Goal: Information Seeking & Learning: Compare options

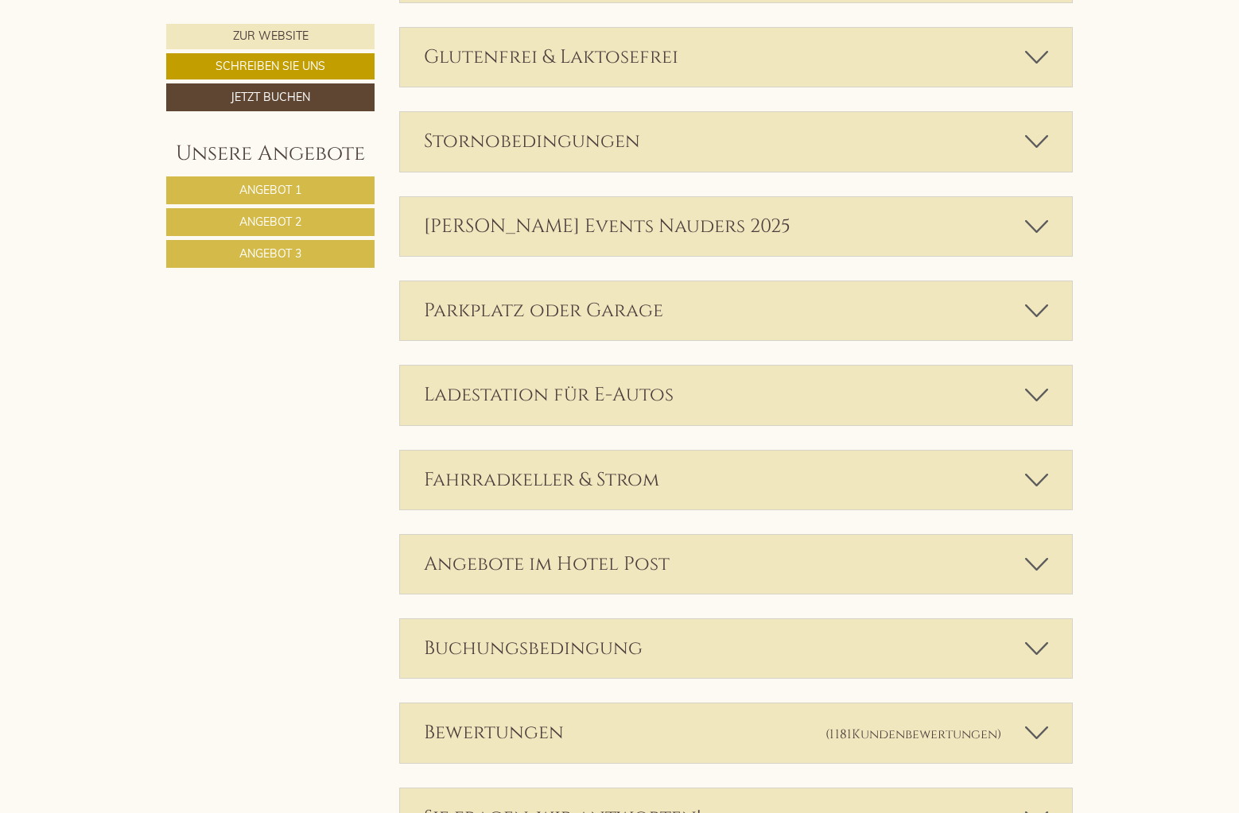
scroll to position [3942, 0]
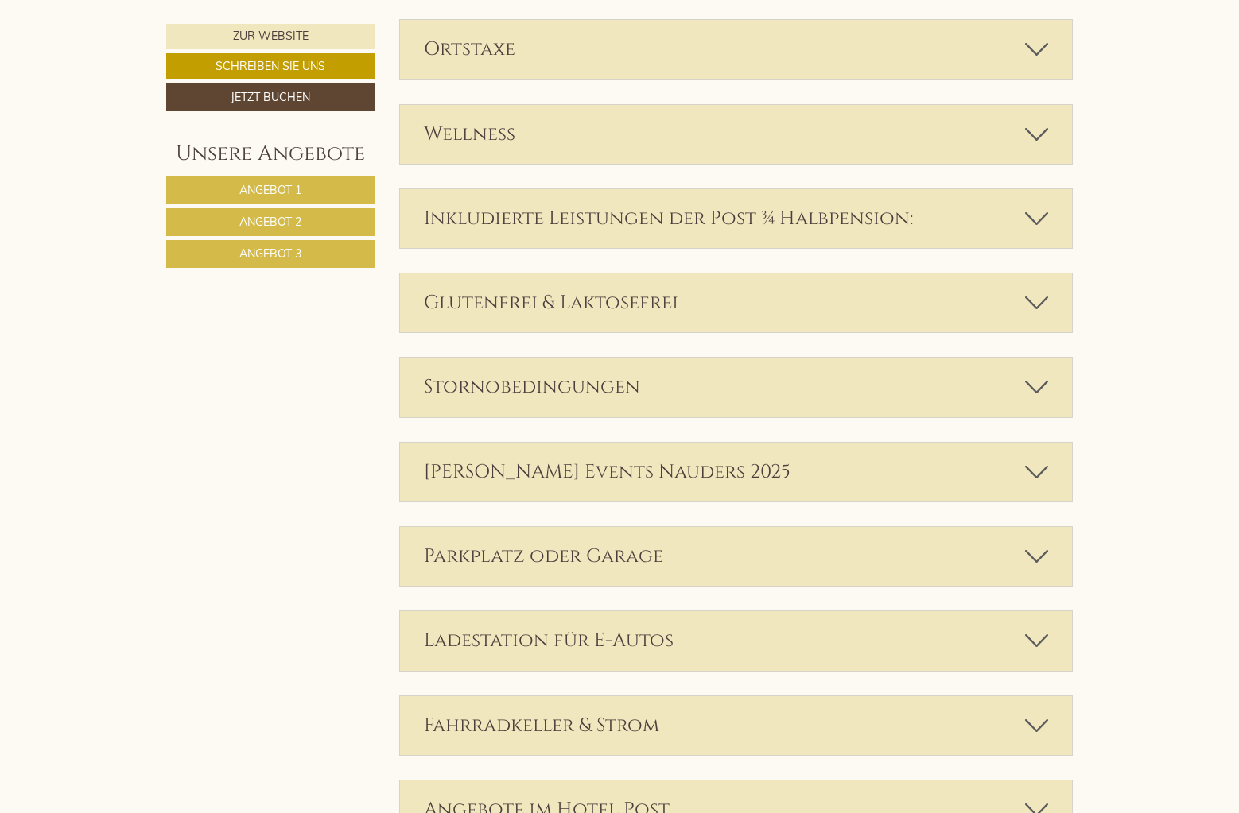
click at [309, 225] on link "Angebot 2" at bounding box center [270, 222] width 208 height 28
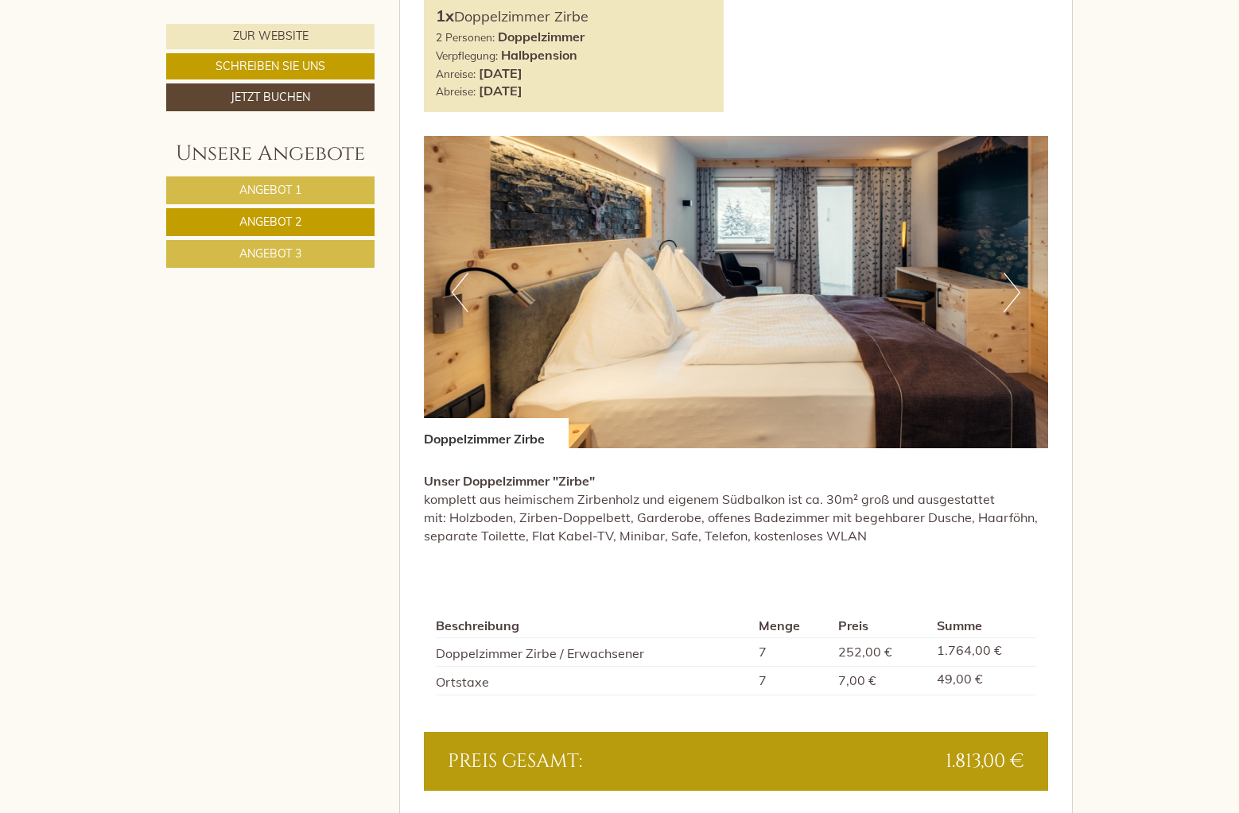
scroll to position [1000, 0]
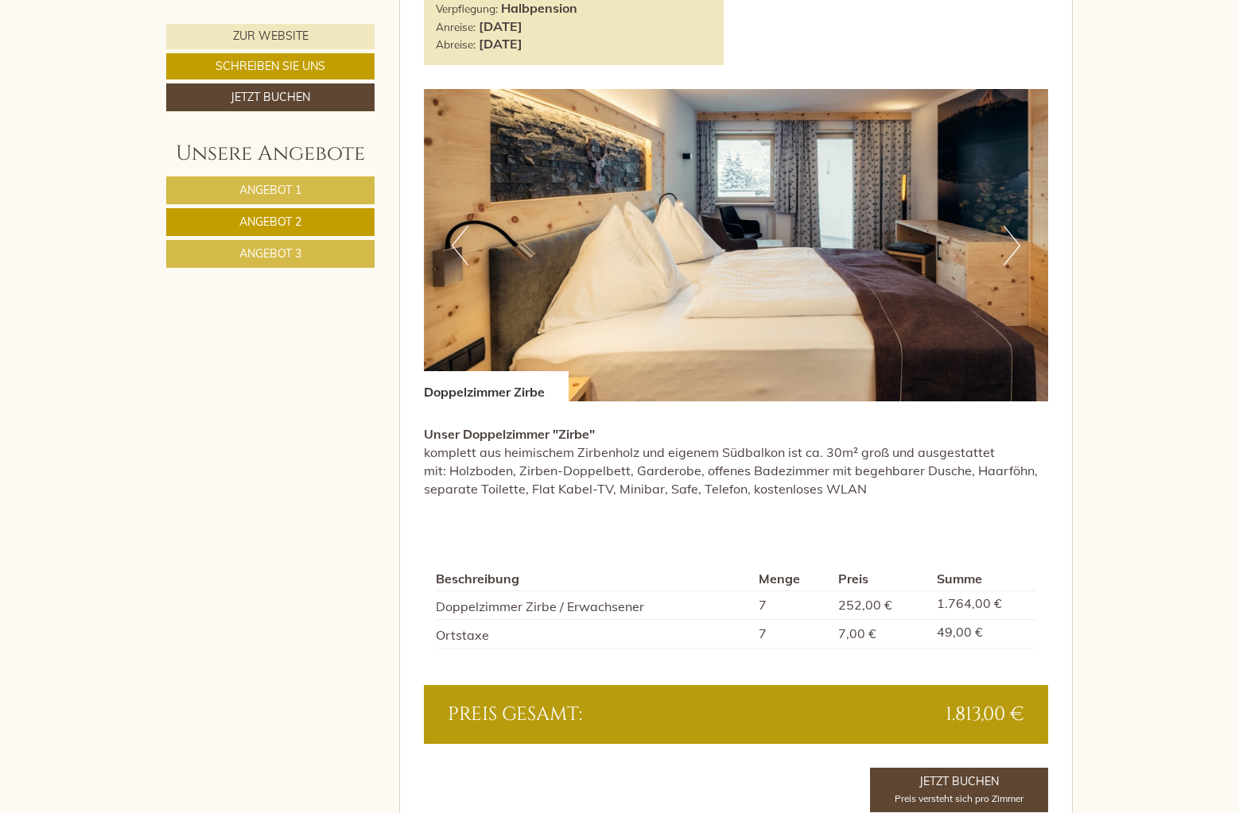
click at [277, 250] on span "Angebot 3" at bounding box center [270, 254] width 62 height 14
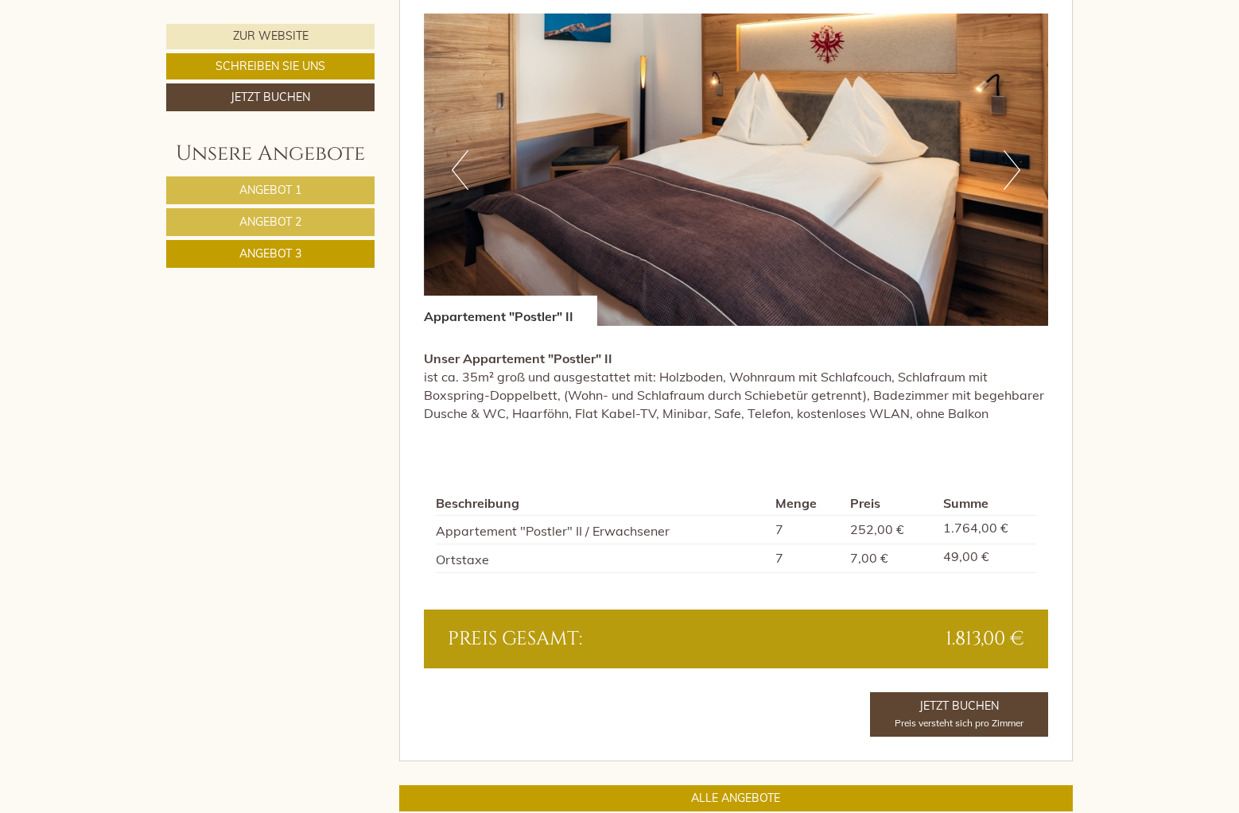
scroll to position [1080, 0]
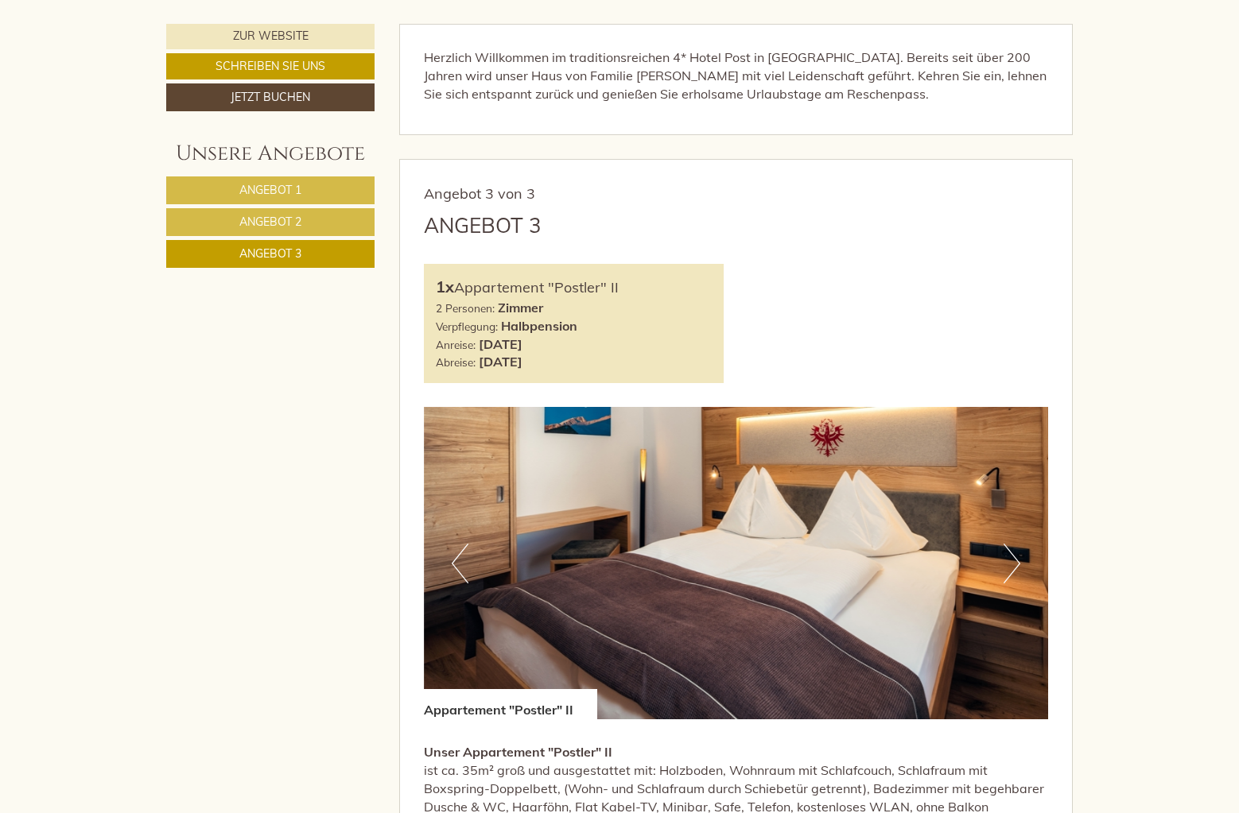
click at [317, 221] on link "Angebot 2" at bounding box center [270, 222] width 208 height 28
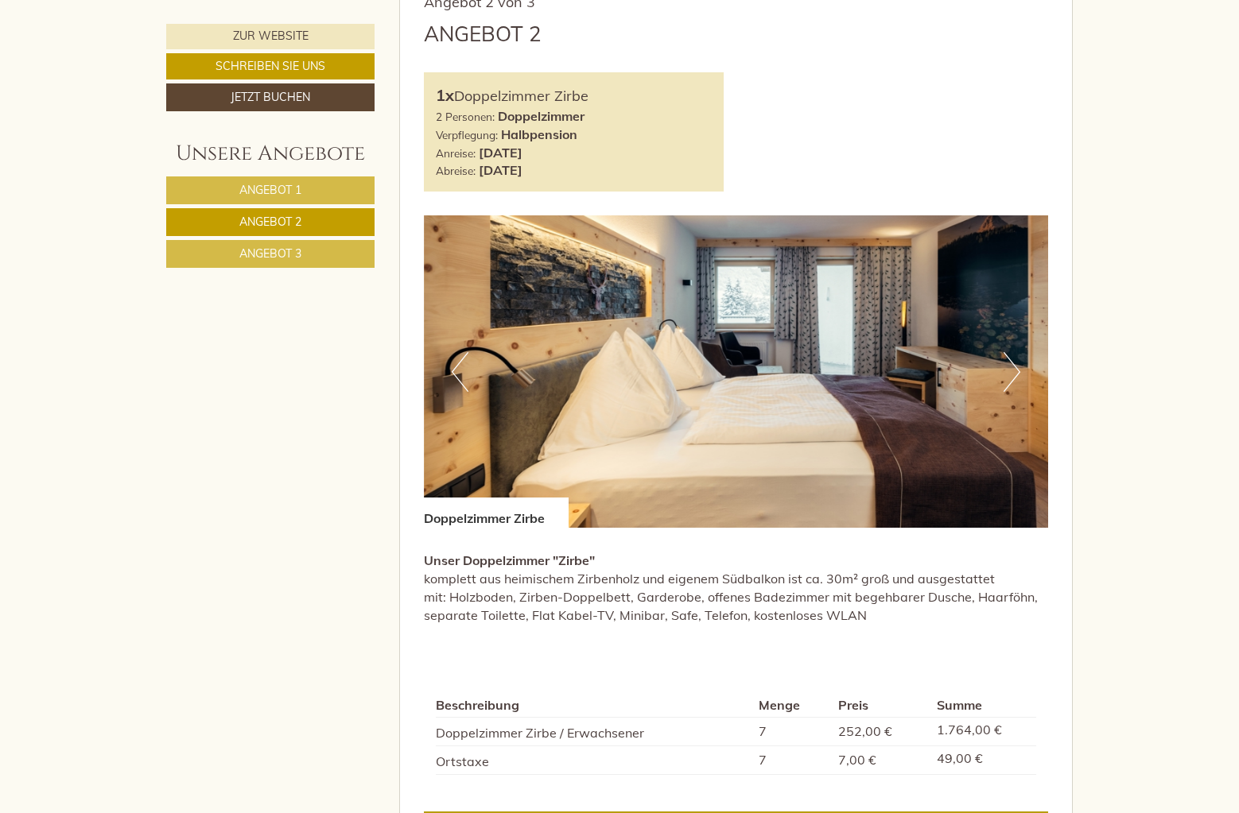
scroll to position [875, 0]
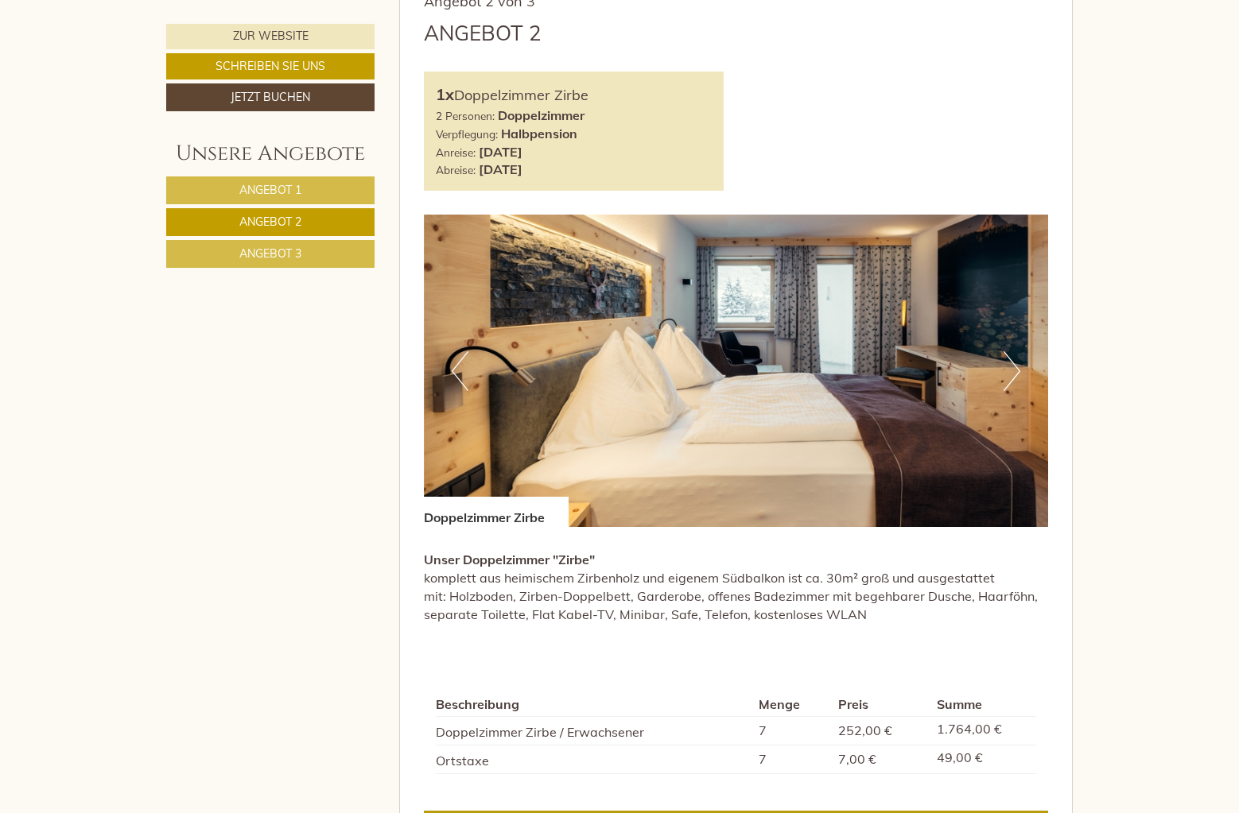
click at [301, 189] on span "Angebot 1" at bounding box center [270, 190] width 62 height 14
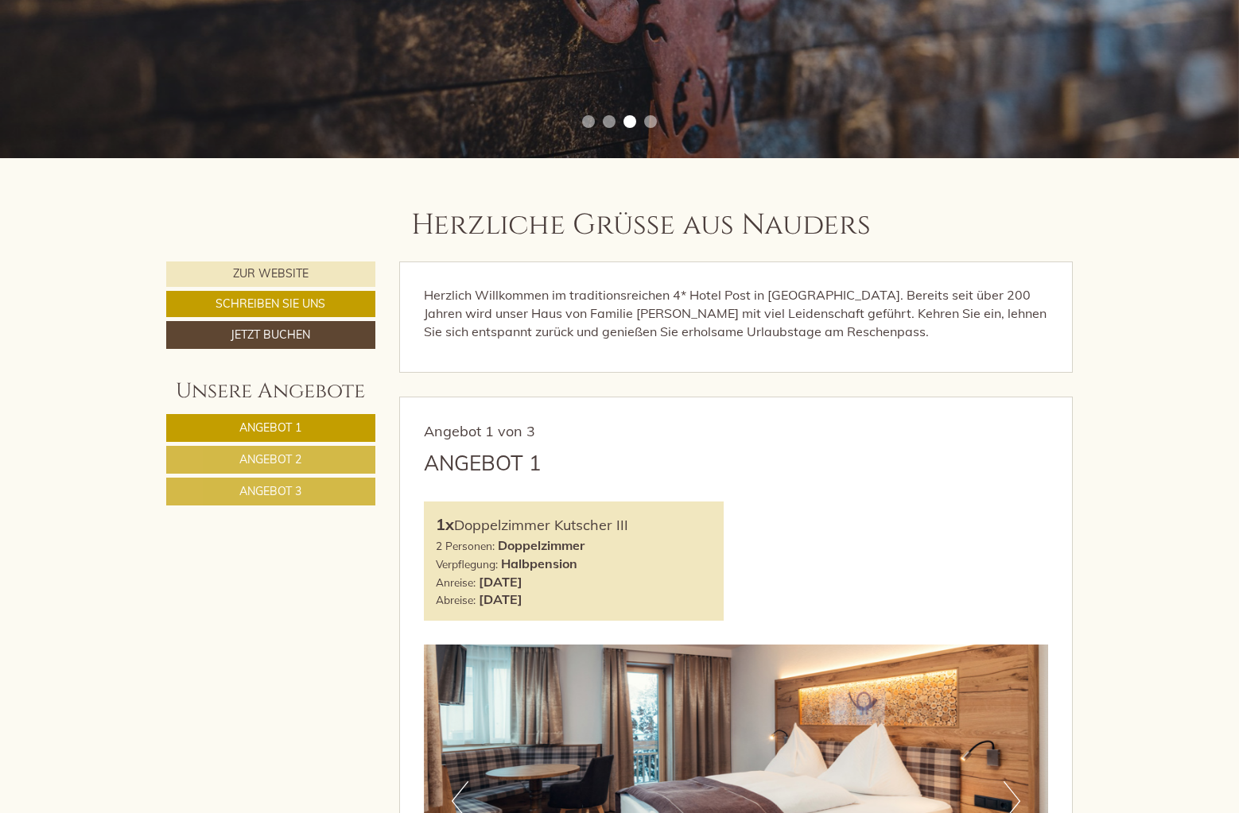
scroll to position [444, 0]
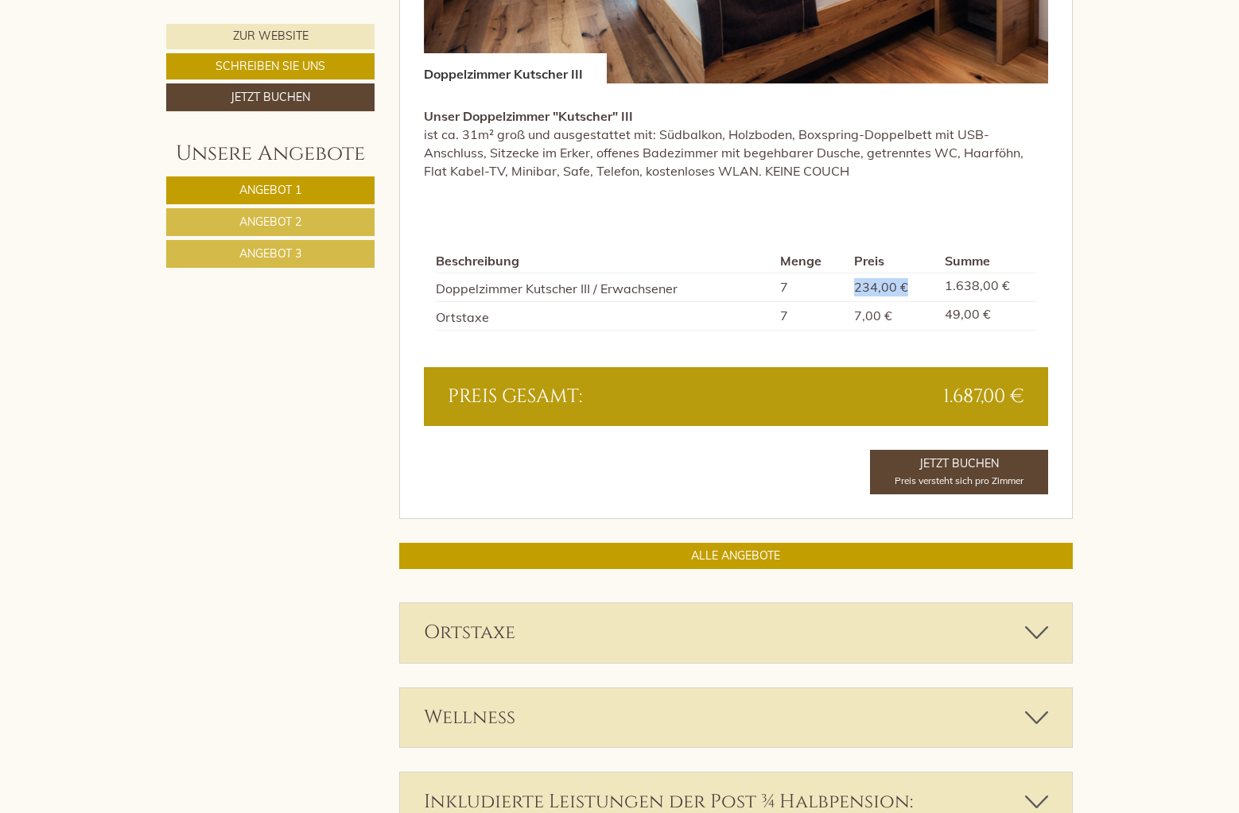
click at [285, 256] on span "Angebot 3" at bounding box center [270, 254] width 62 height 14
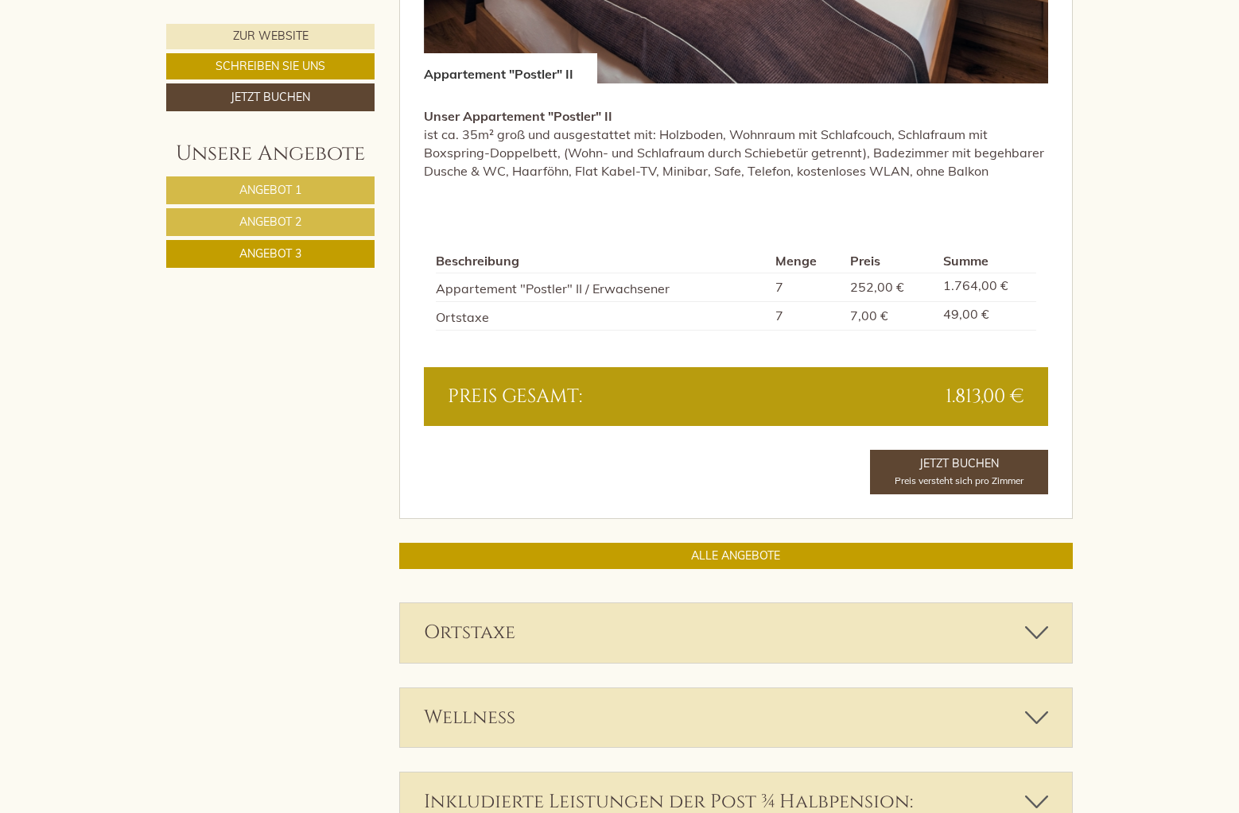
scroll to position [841, 0]
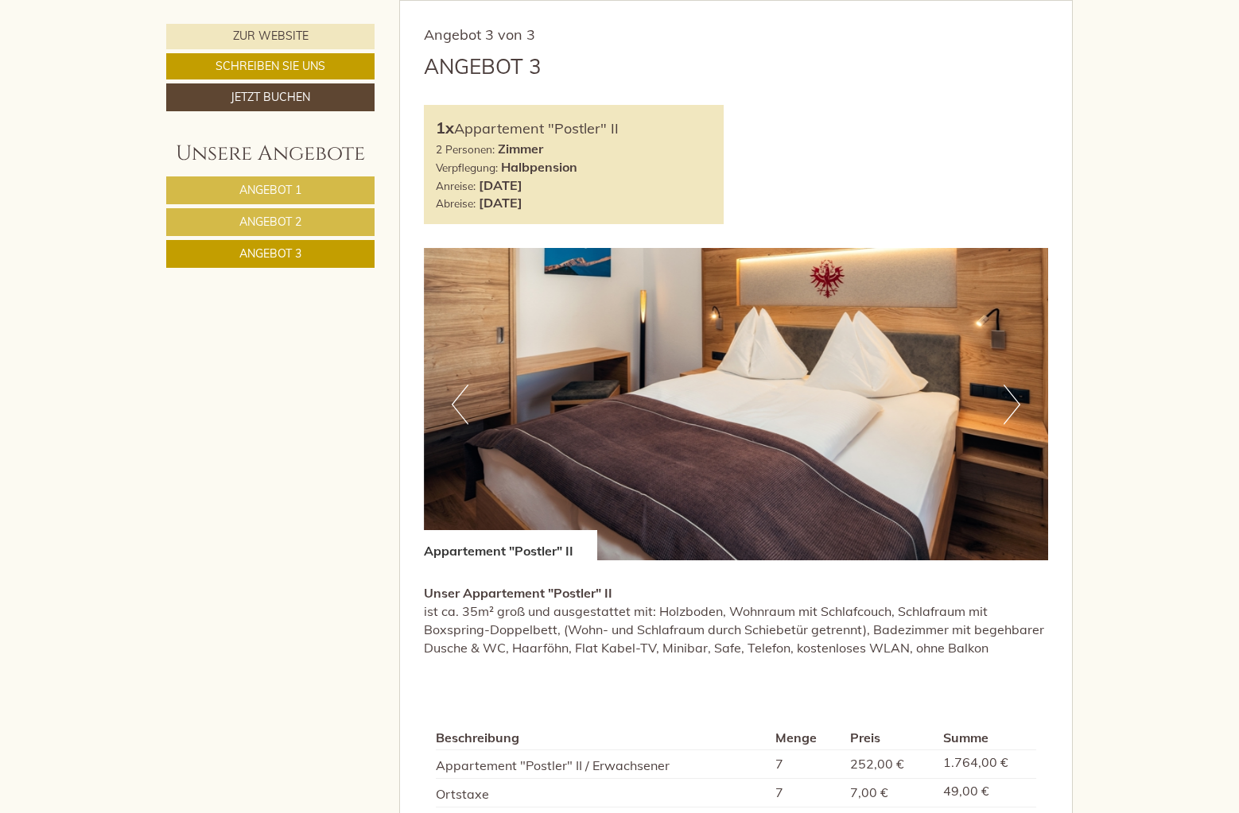
click at [1007, 397] on button "Next" at bounding box center [1012, 405] width 17 height 40
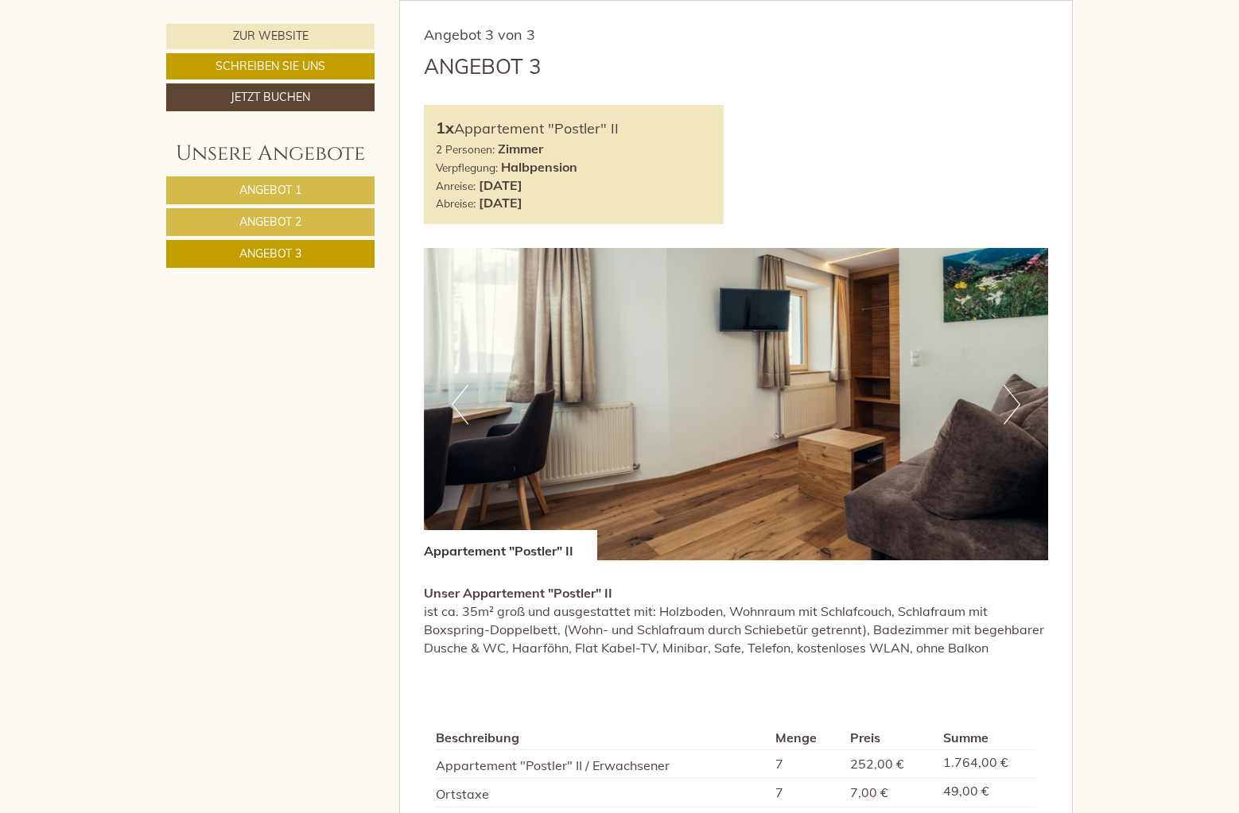
click at [1007, 397] on button "Next" at bounding box center [1012, 405] width 17 height 40
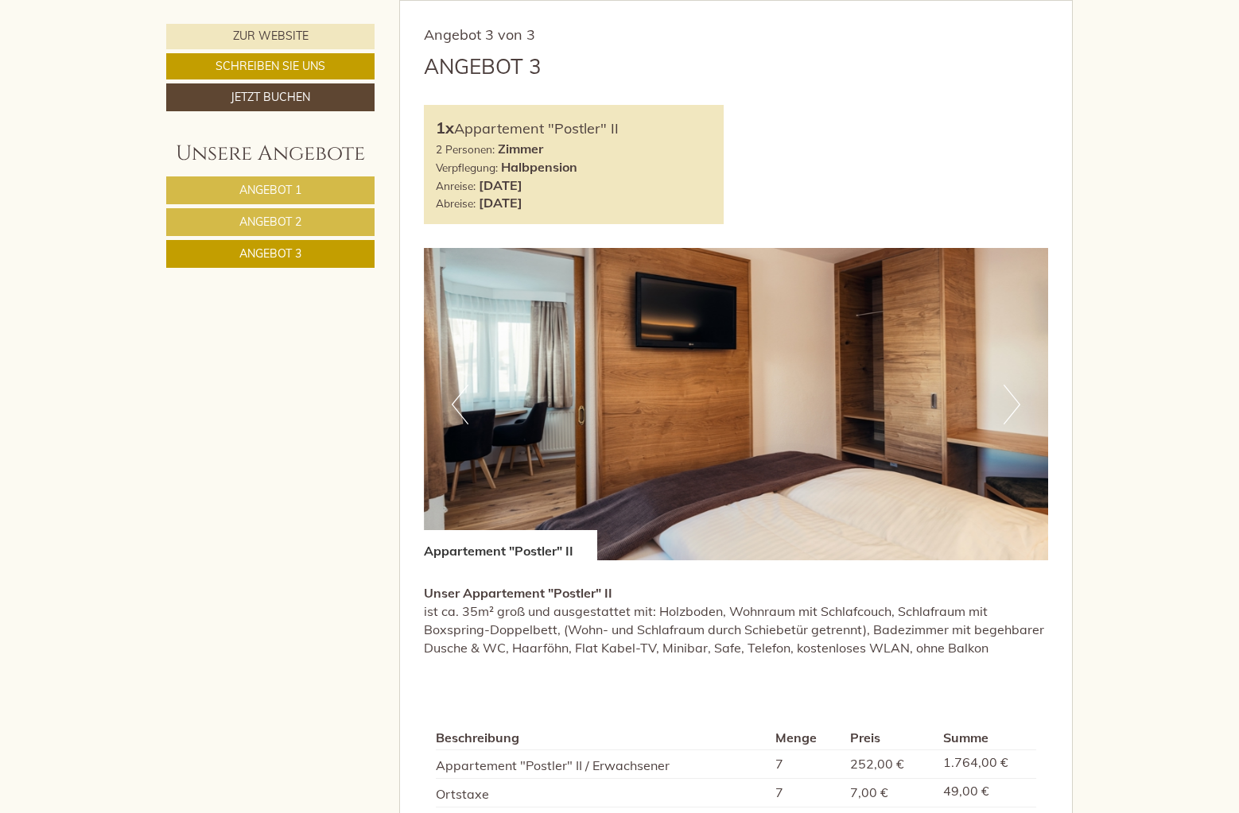
click at [1007, 393] on button "Next" at bounding box center [1012, 405] width 17 height 40
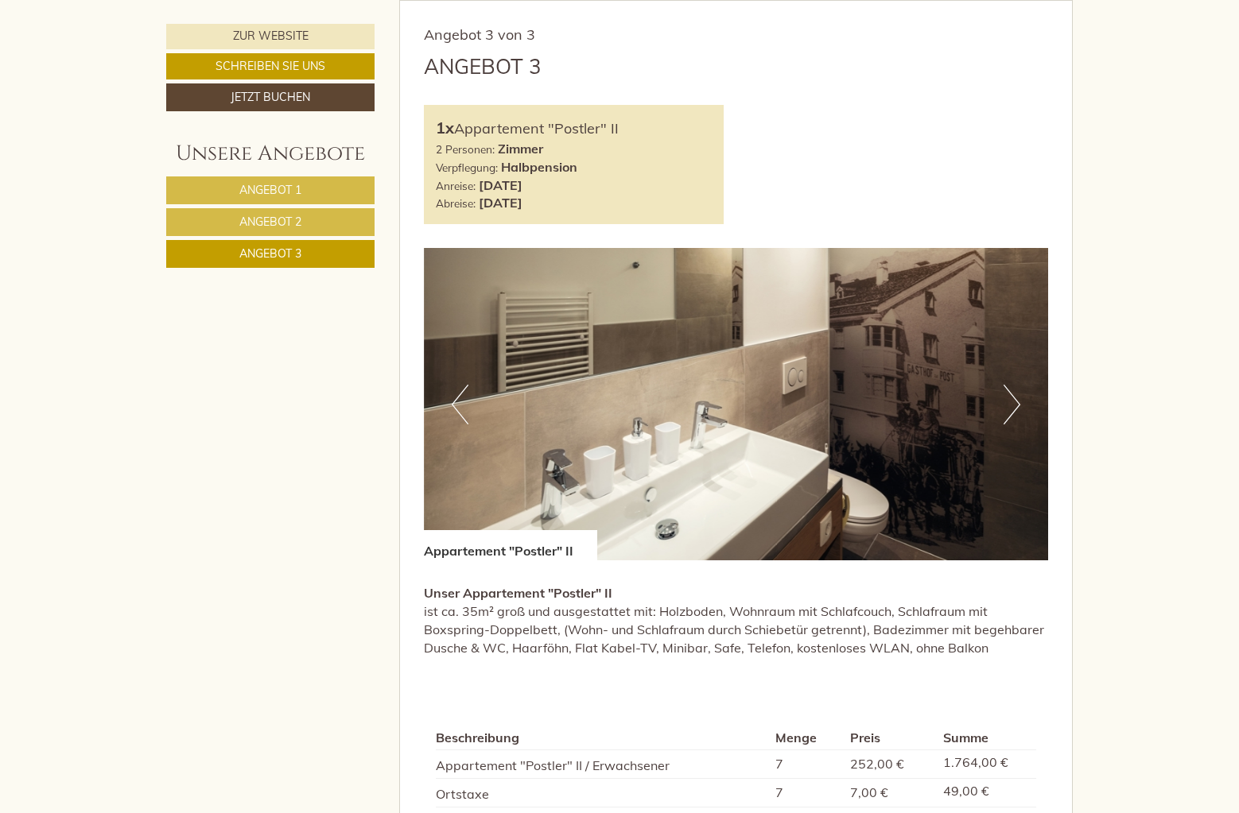
click at [290, 188] on span "Angebot 1" at bounding box center [270, 190] width 62 height 14
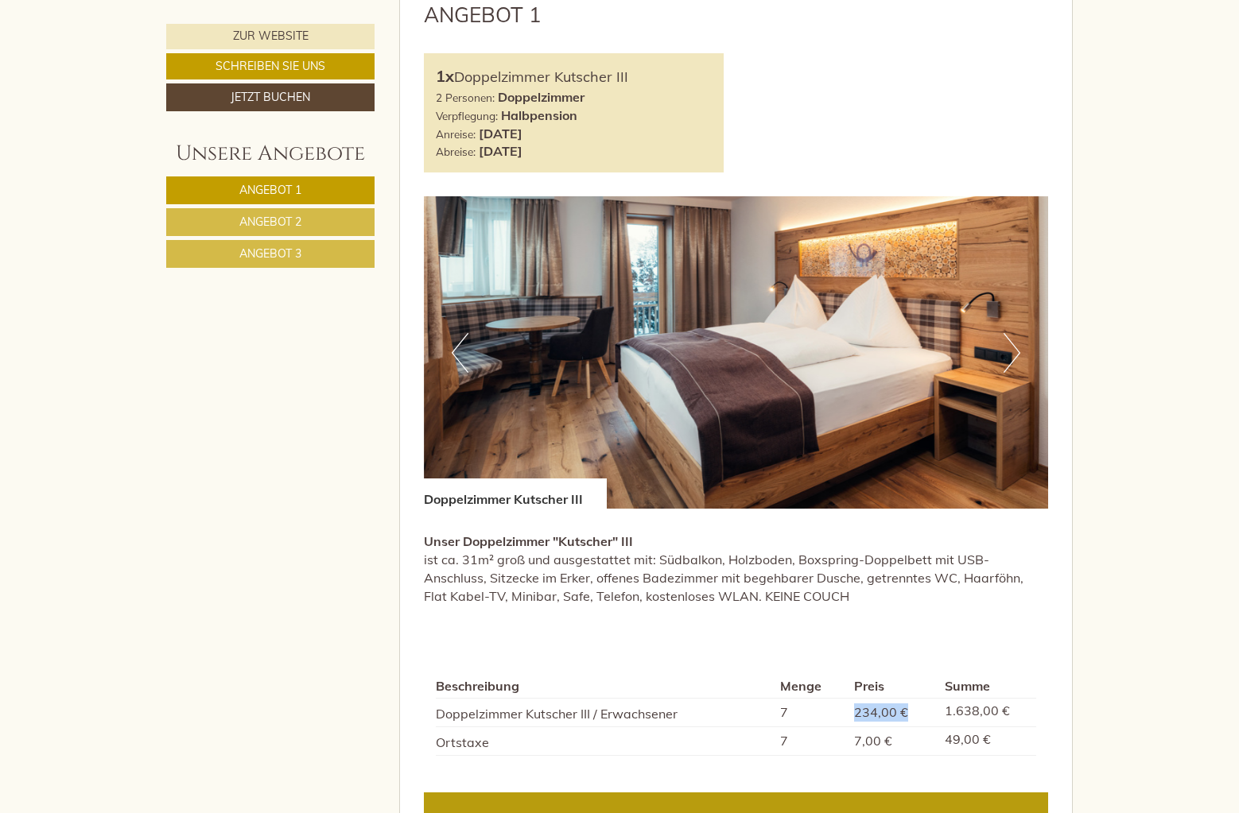
scroll to position [921, 0]
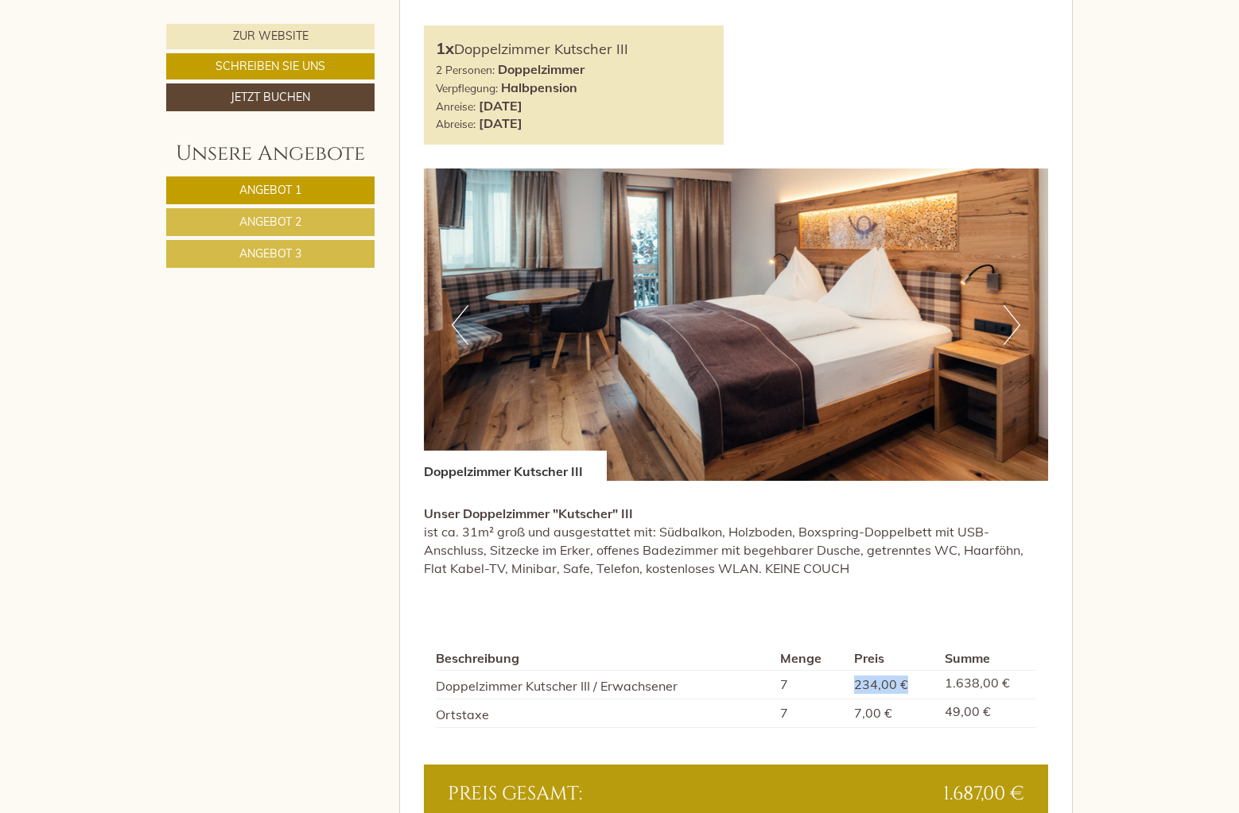
click at [837, 305] on img at bounding box center [736, 325] width 625 height 313
click at [1011, 320] on button "Next" at bounding box center [1012, 325] width 17 height 40
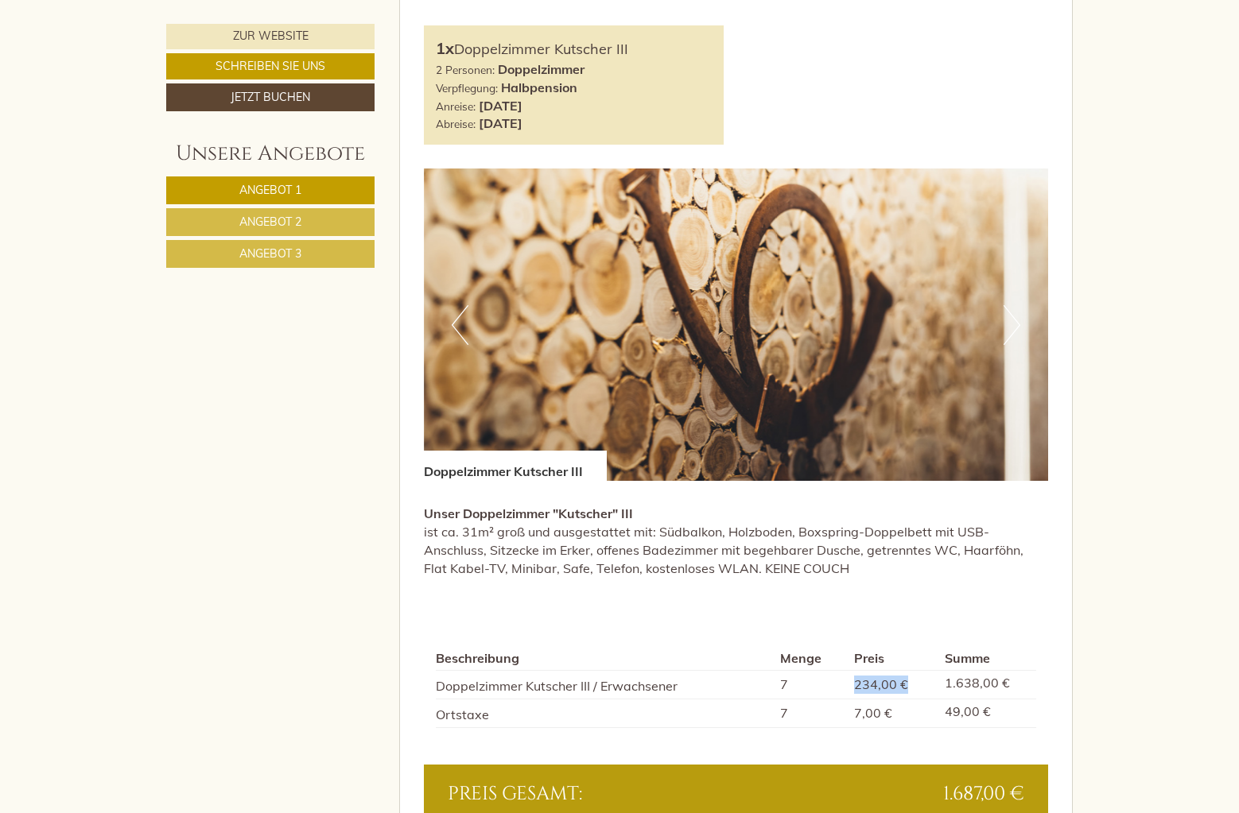
click at [879, 337] on img at bounding box center [736, 325] width 625 height 313
click at [1017, 325] on button "Next" at bounding box center [1012, 325] width 17 height 40
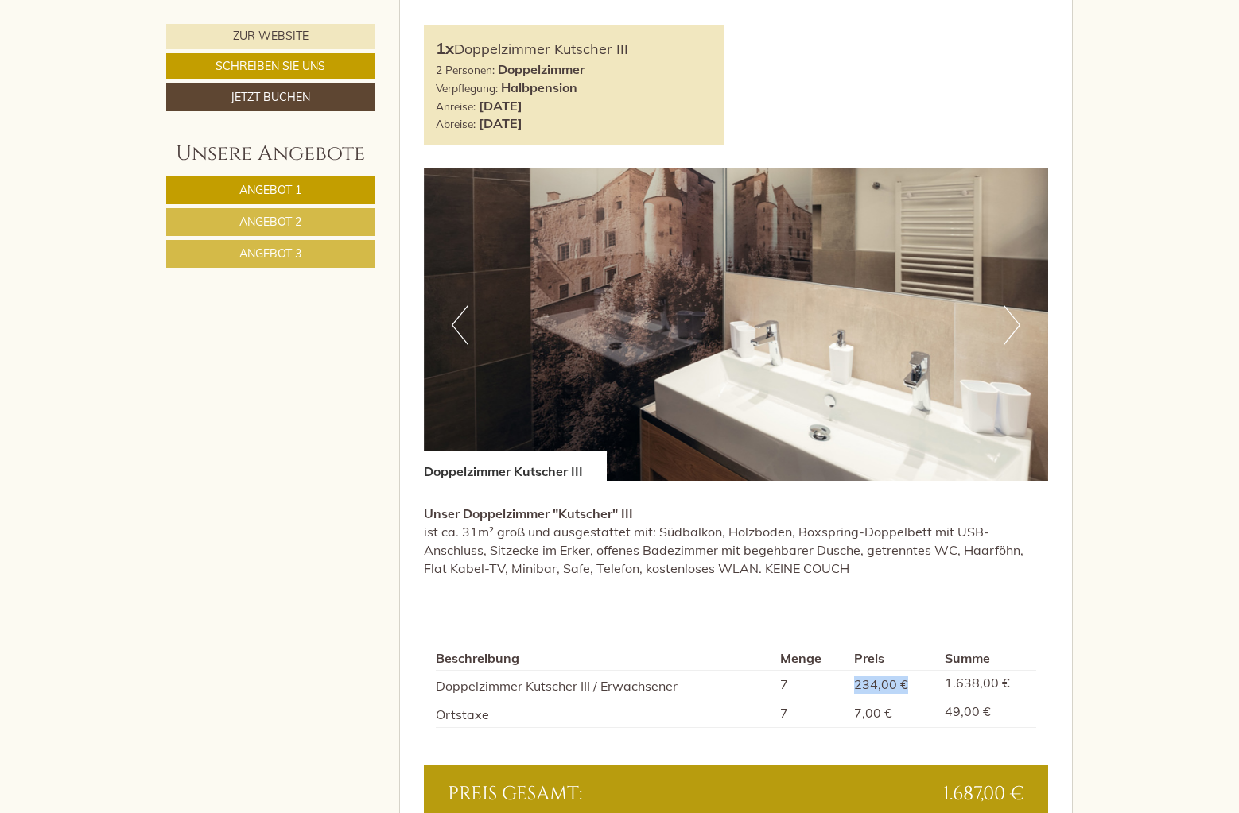
click at [1017, 325] on button "Next" at bounding box center [1012, 325] width 17 height 40
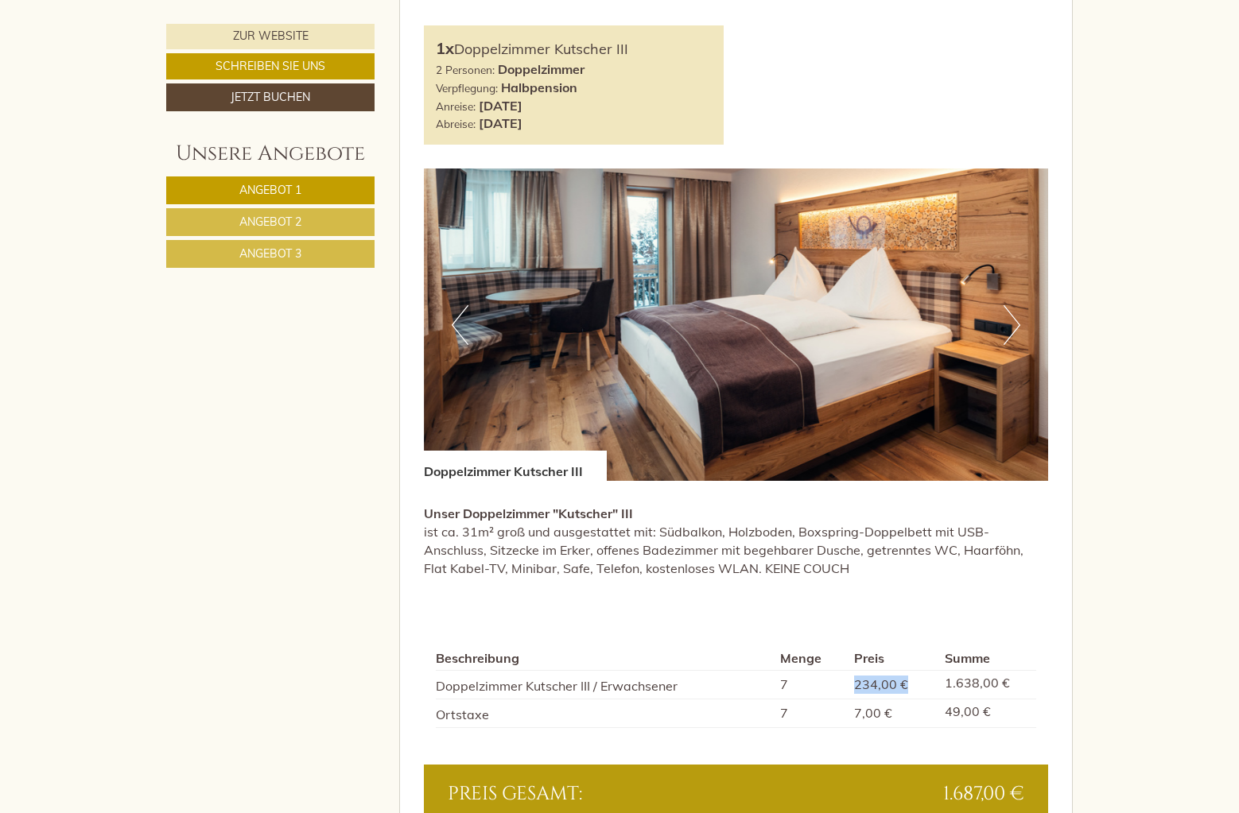
click at [285, 222] on span "Angebot 2" at bounding box center [270, 222] width 62 height 14
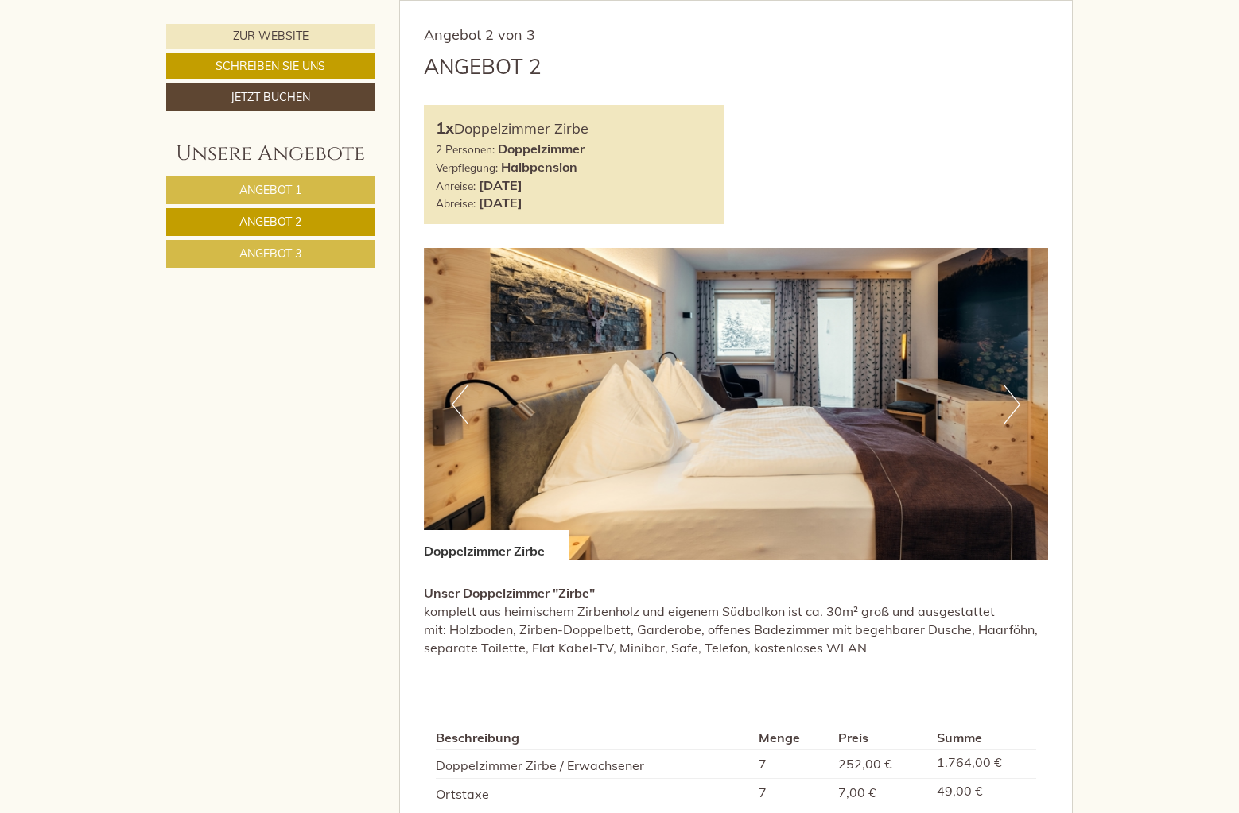
click at [1010, 397] on button "Next" at bounding box center [1012, 405] width 17 height 40
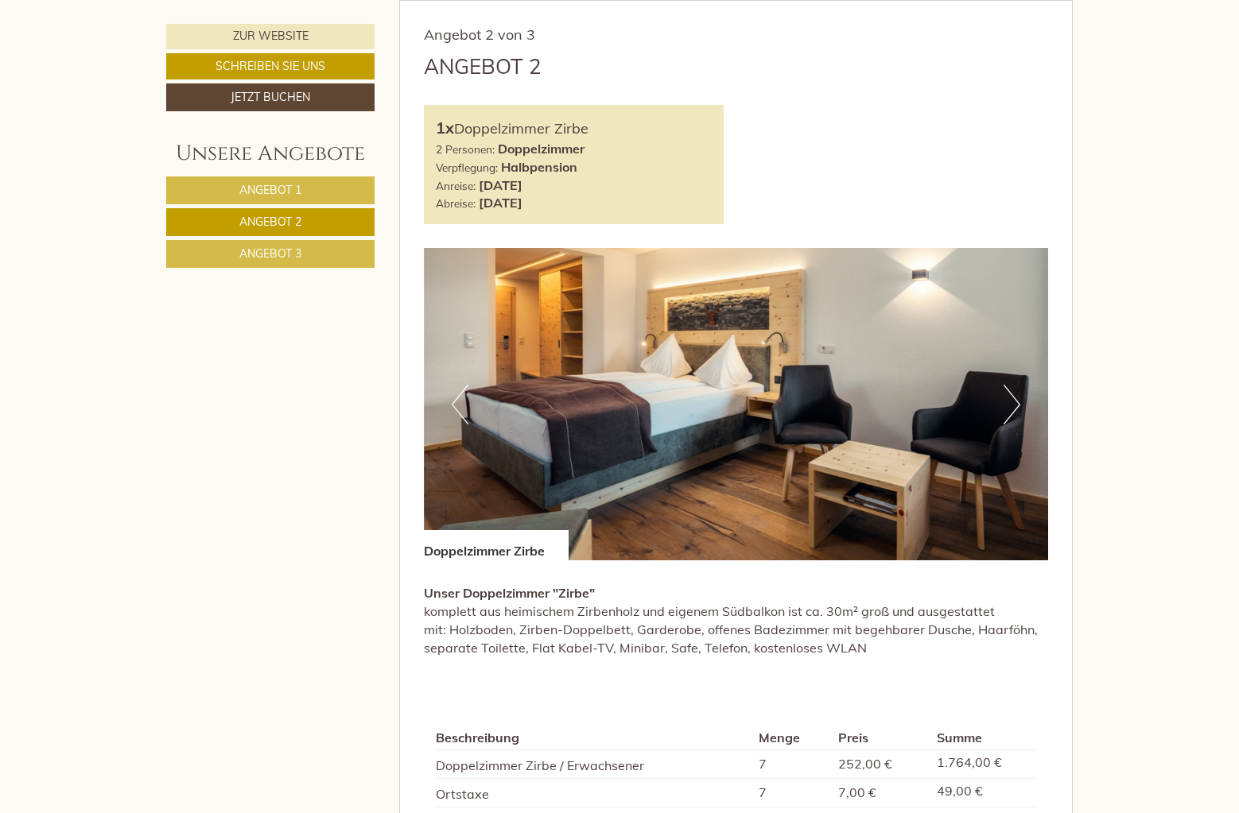
click at [1010, 397] on button "Next" at bounding box center [1012, 405] width 17 height 40
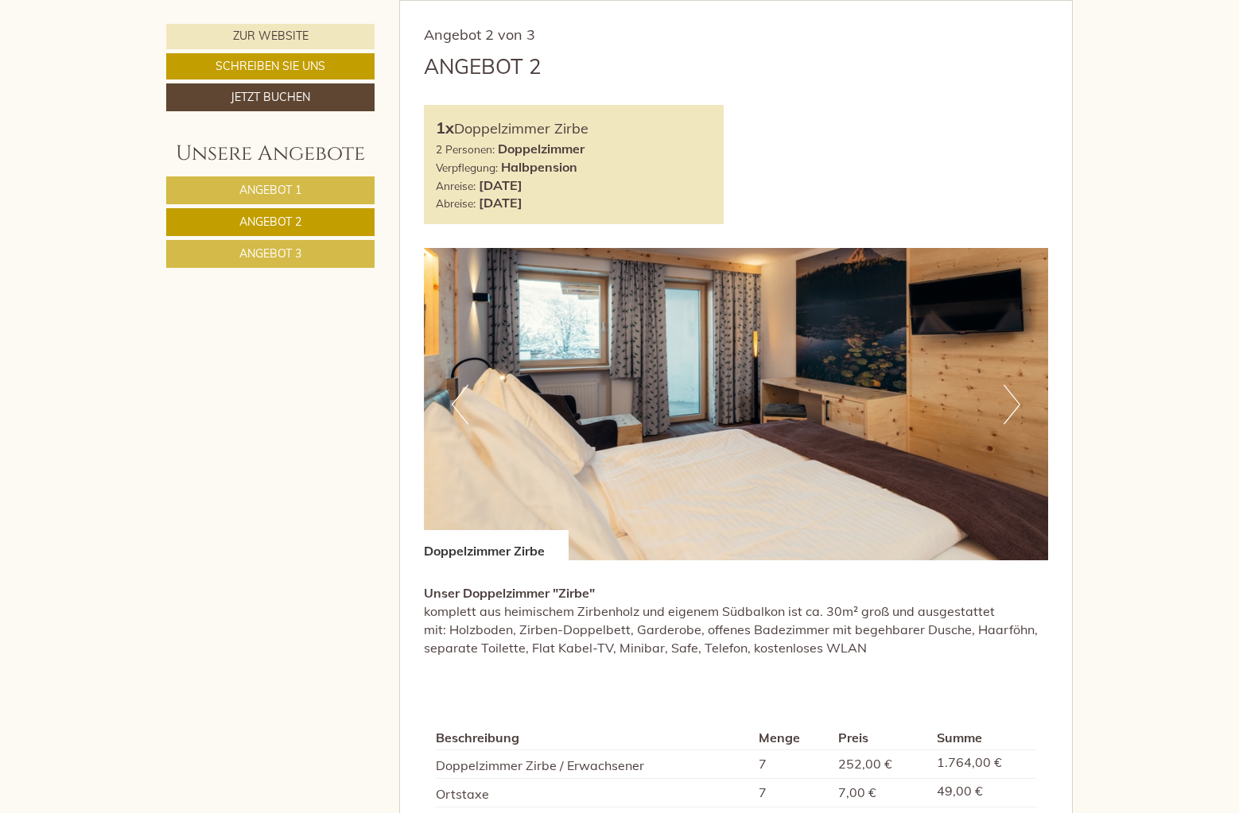
click at [1011, 396] on button "Next" at bounding box center [1012, 405] width 17 height 40
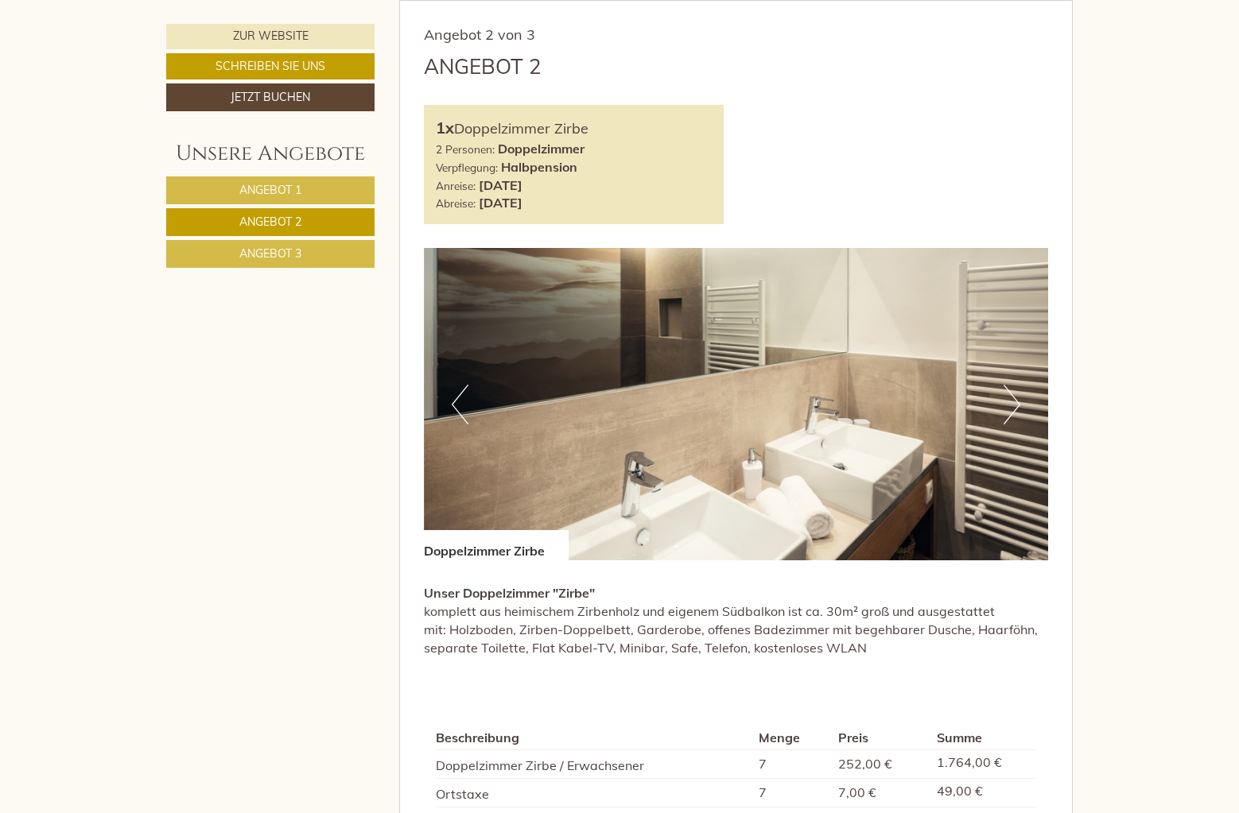
click at [1019, 397] on button "Next" at bounding box center [1012, 405] width 17 height 40
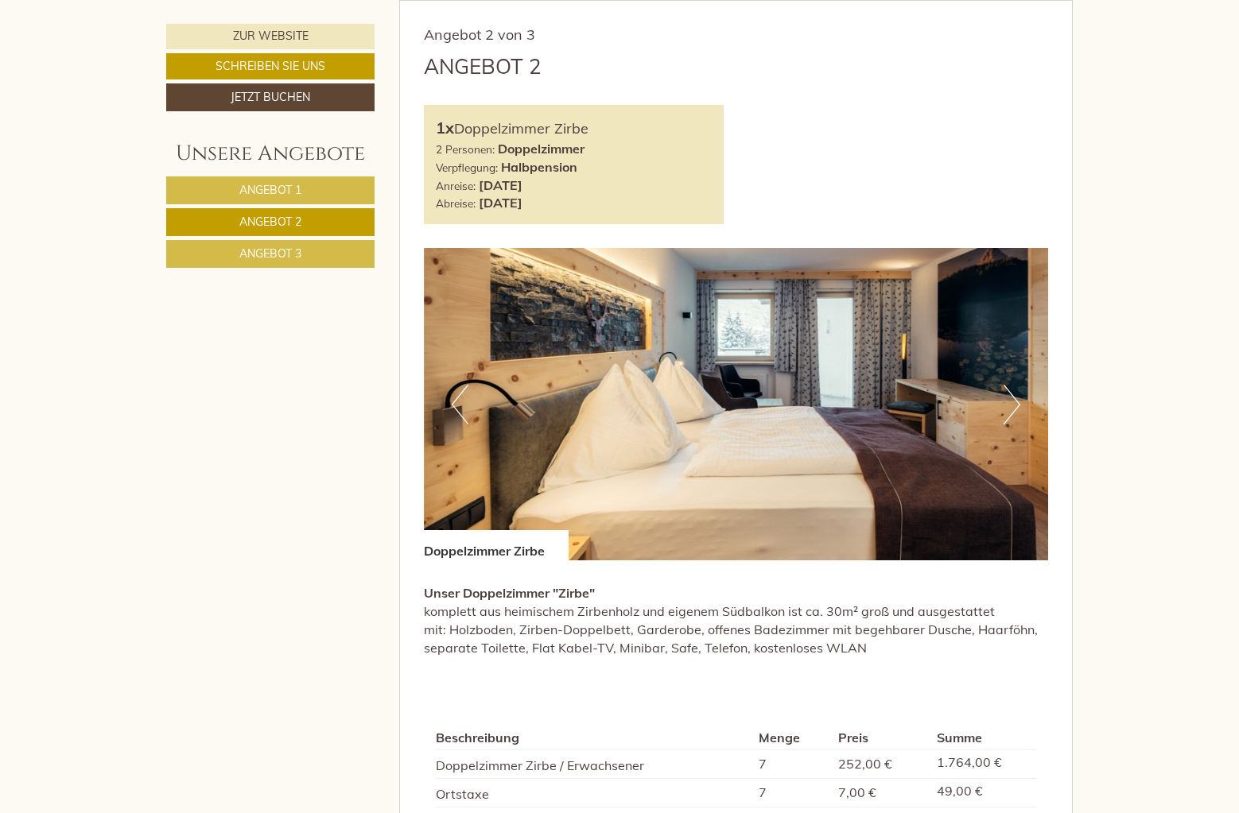
click at [1011, 402] on button "Next" at bounding box center [1012, 405] width 17 height 40
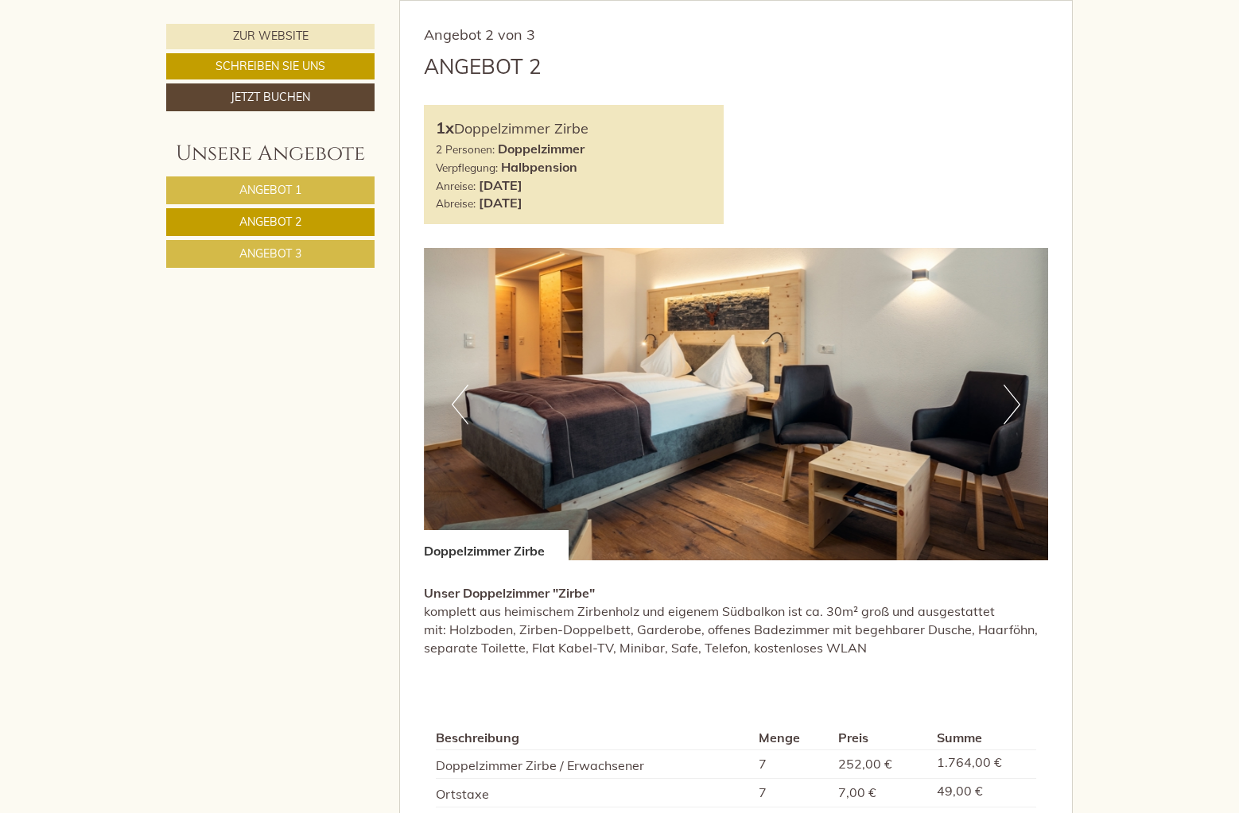
click at [1013, 401] on button "Next" at bounding box center [1012, 405] width 17 height 40
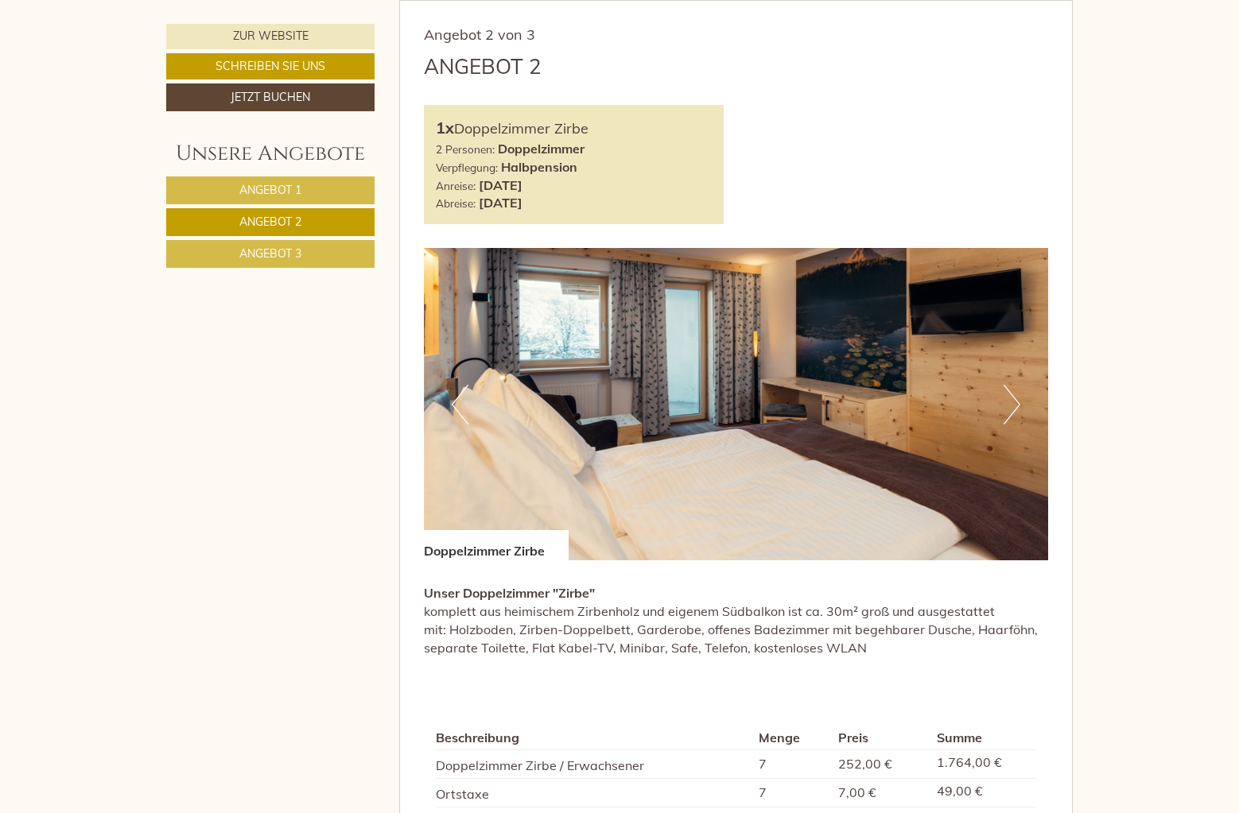
click at [1013, 401] on button "Next" at bounding box center [1012, 405] width 17 height 40
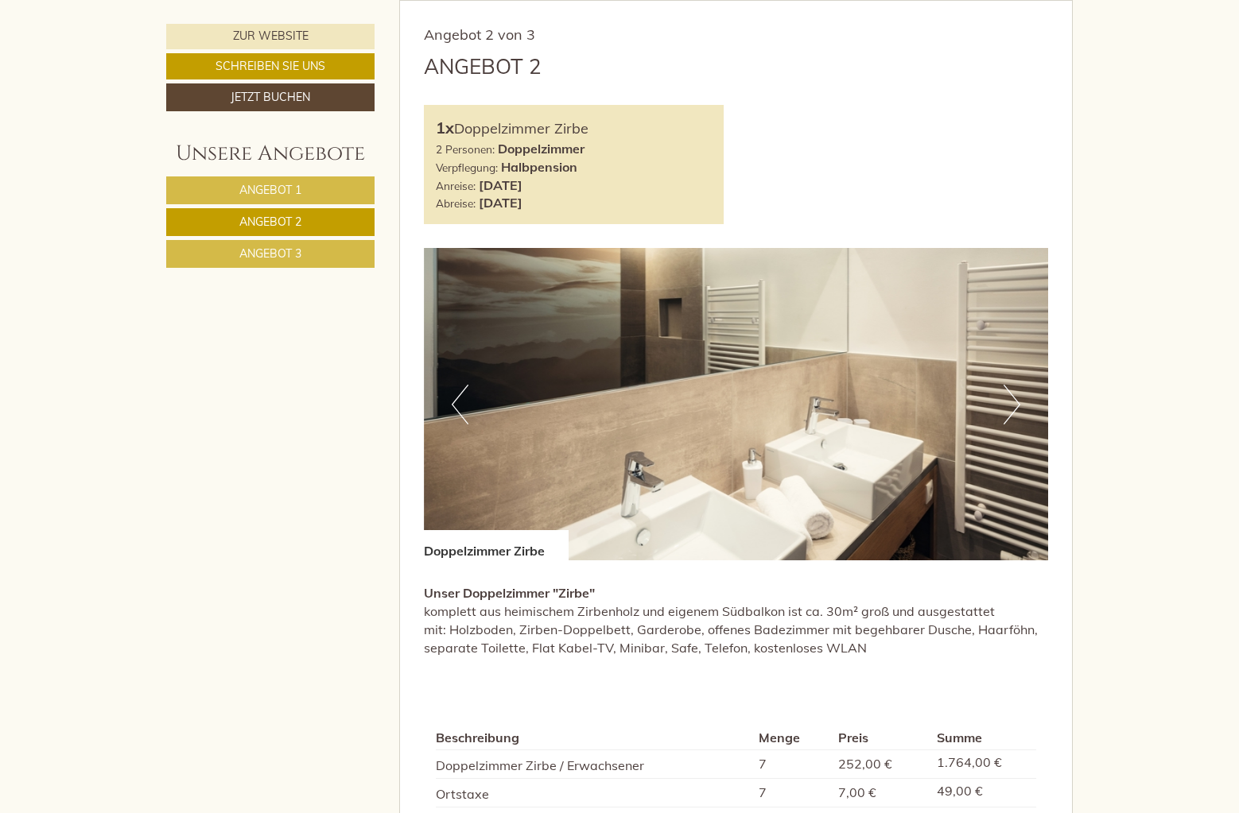
click at [1013, 401] on button "Next" at bounding box center [1012, 405] width 17 height 40
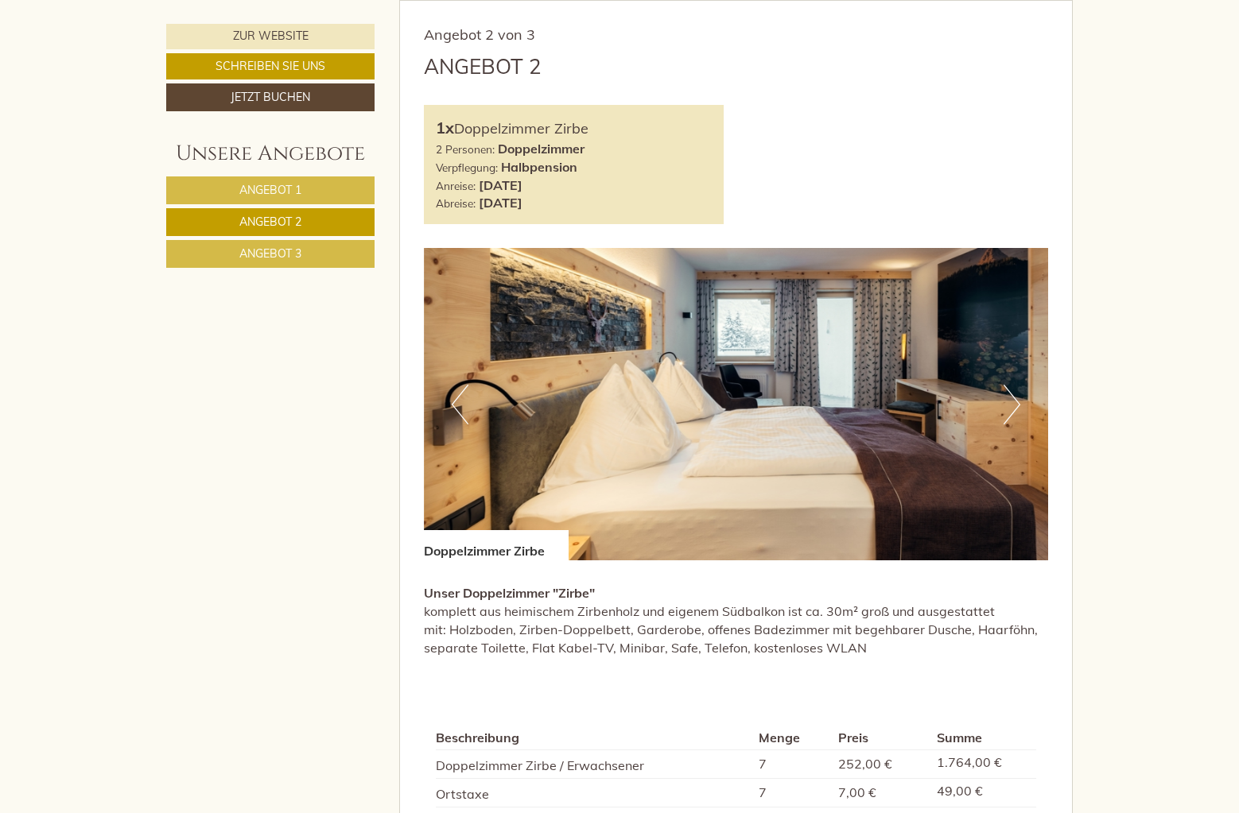
click at [1013, 401] on button "Next" at bounding box center [1012, 405] width 17 height 40
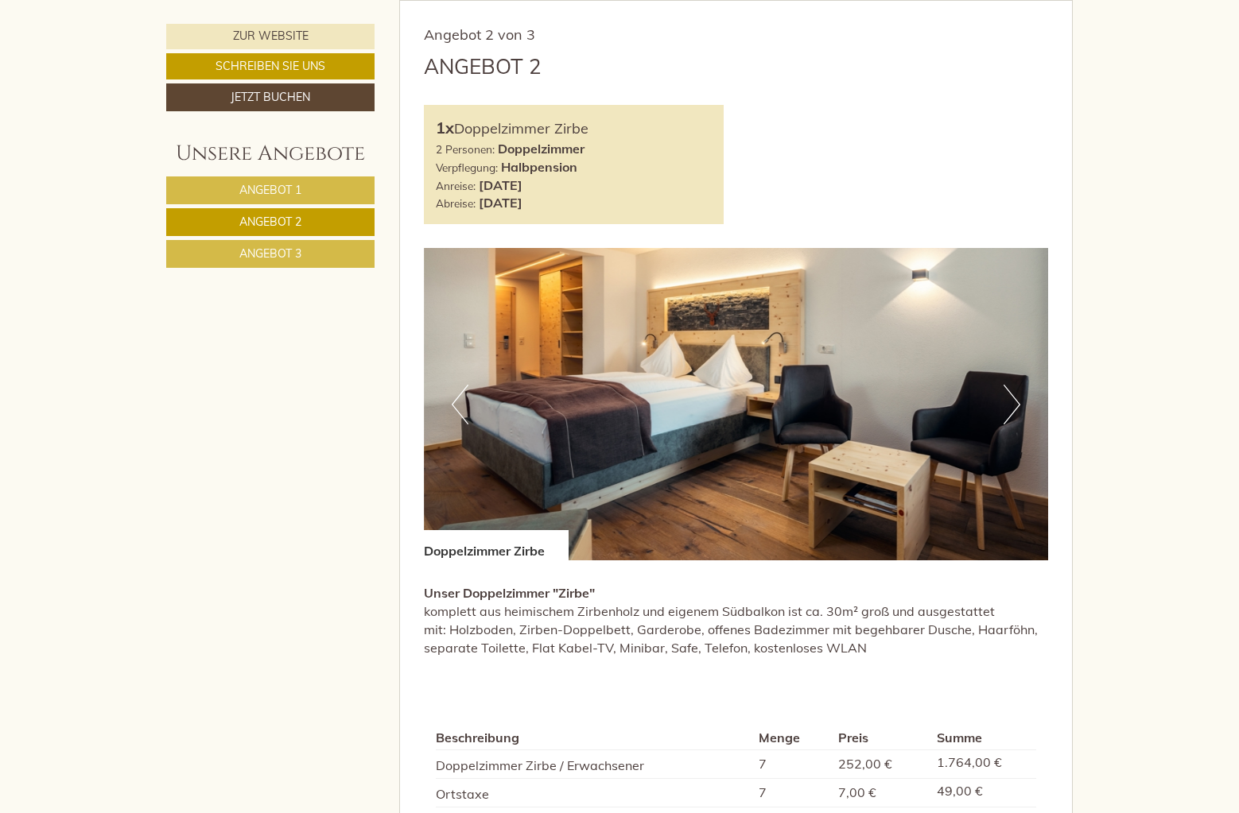
click at [262, 186] on span "Angebot 1" at bounding box center [270, 190] width 62 height 14
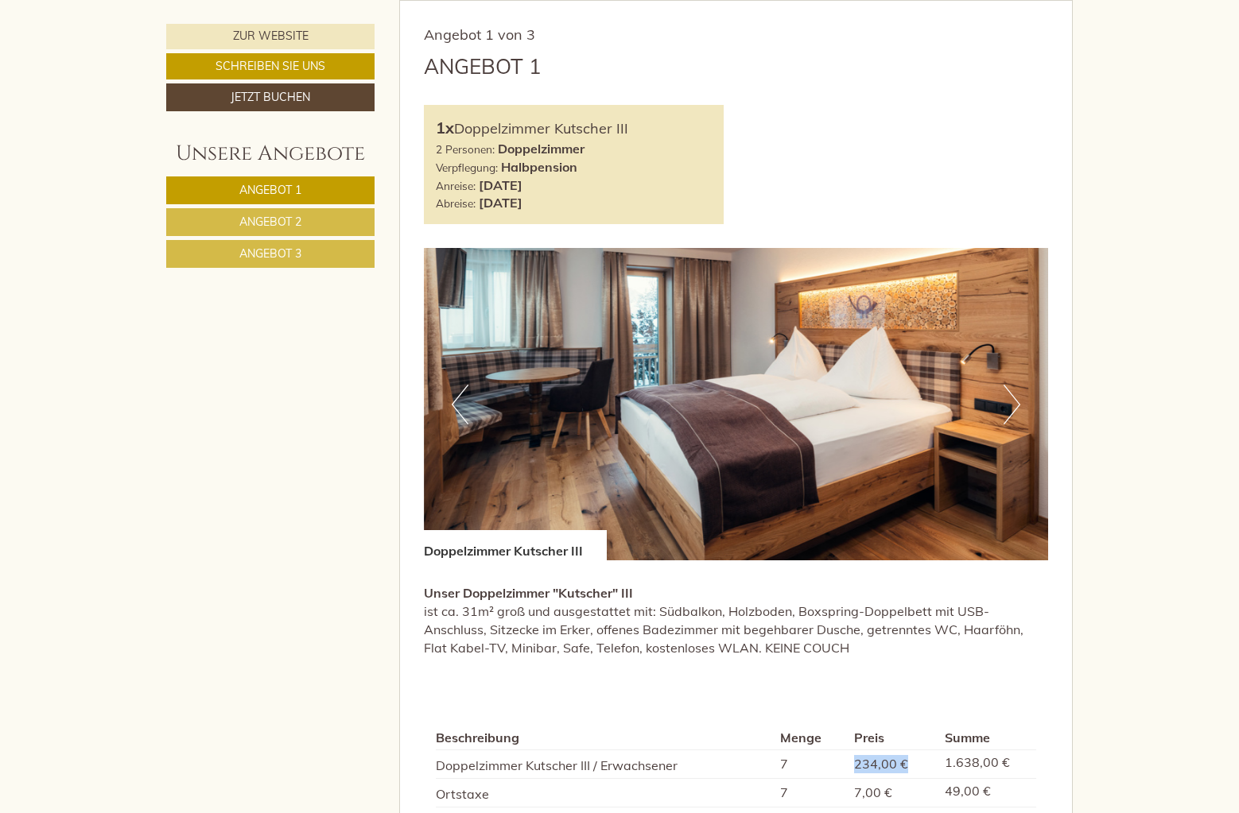
click at [288, 188] on span "Angebot 1" at bounding box center [270, 190] width 62 height 14
click at [301, 257] on span "Angebot 3" at bounding box center [270, 254] width 62 height 14
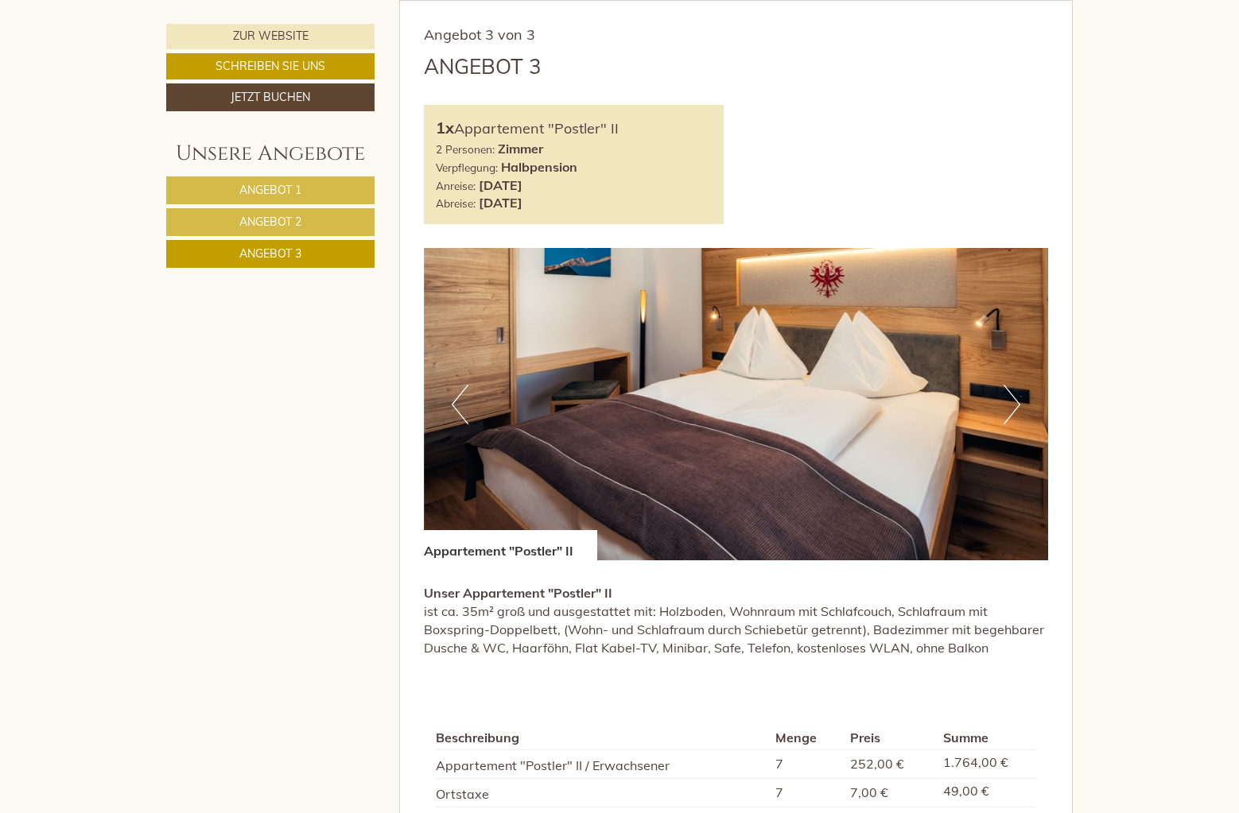
click at [286, 222] on span "Angebot 2" at bounding box center [270, 222] width 62 height 14
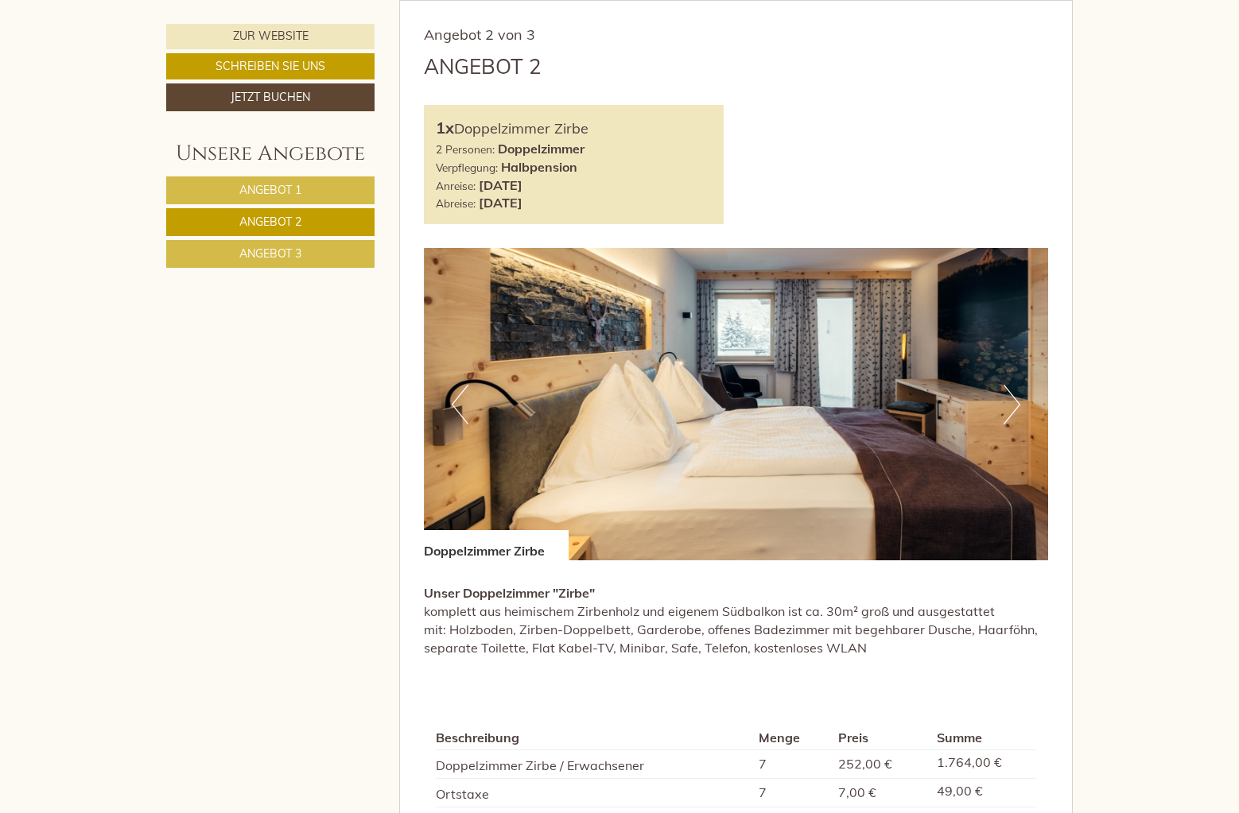
click at [287, 193] on span "Angebot 1" at bounding box center [270, 190] width 62 height 14
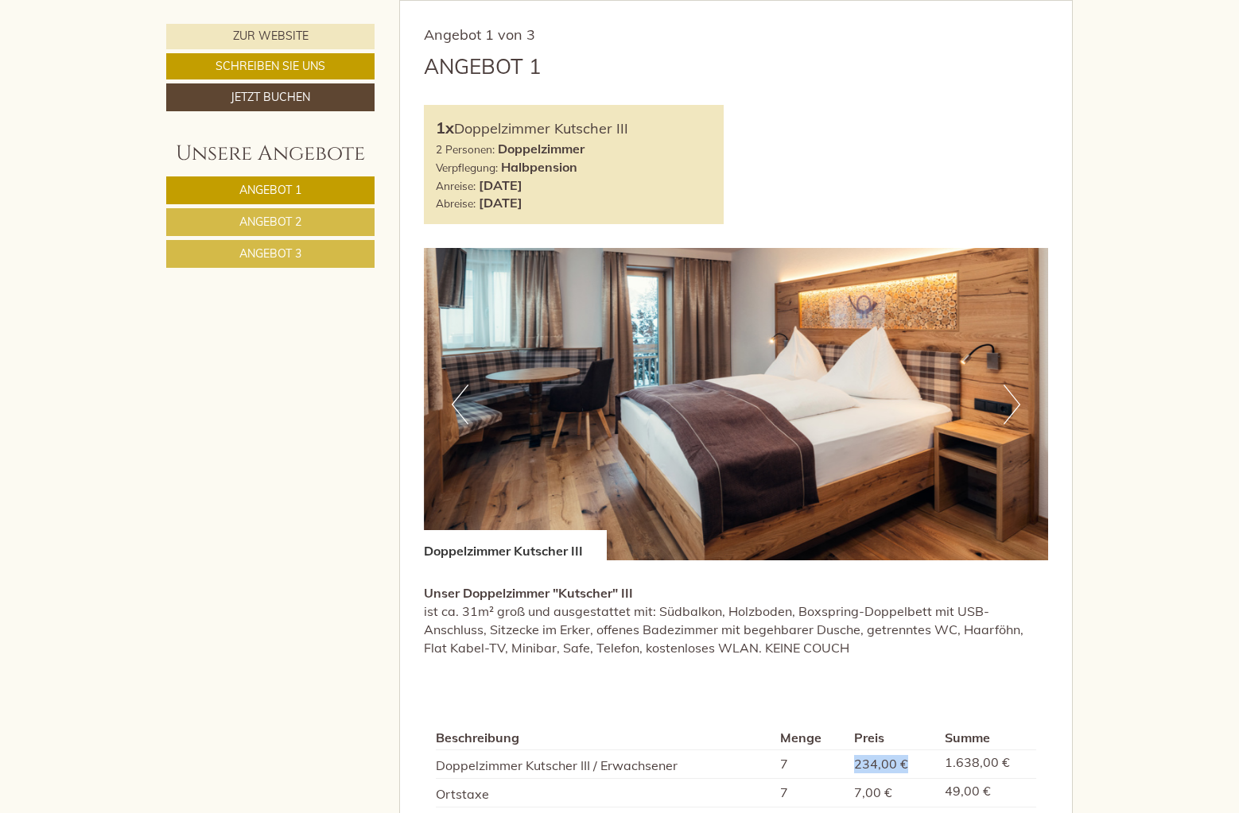
click at [879, 427] on img at bounding box center [736, 404] width 625 height 313
click at [1012, 394] on button "Next" at bounding box center [1012, 405] width 17 height 40
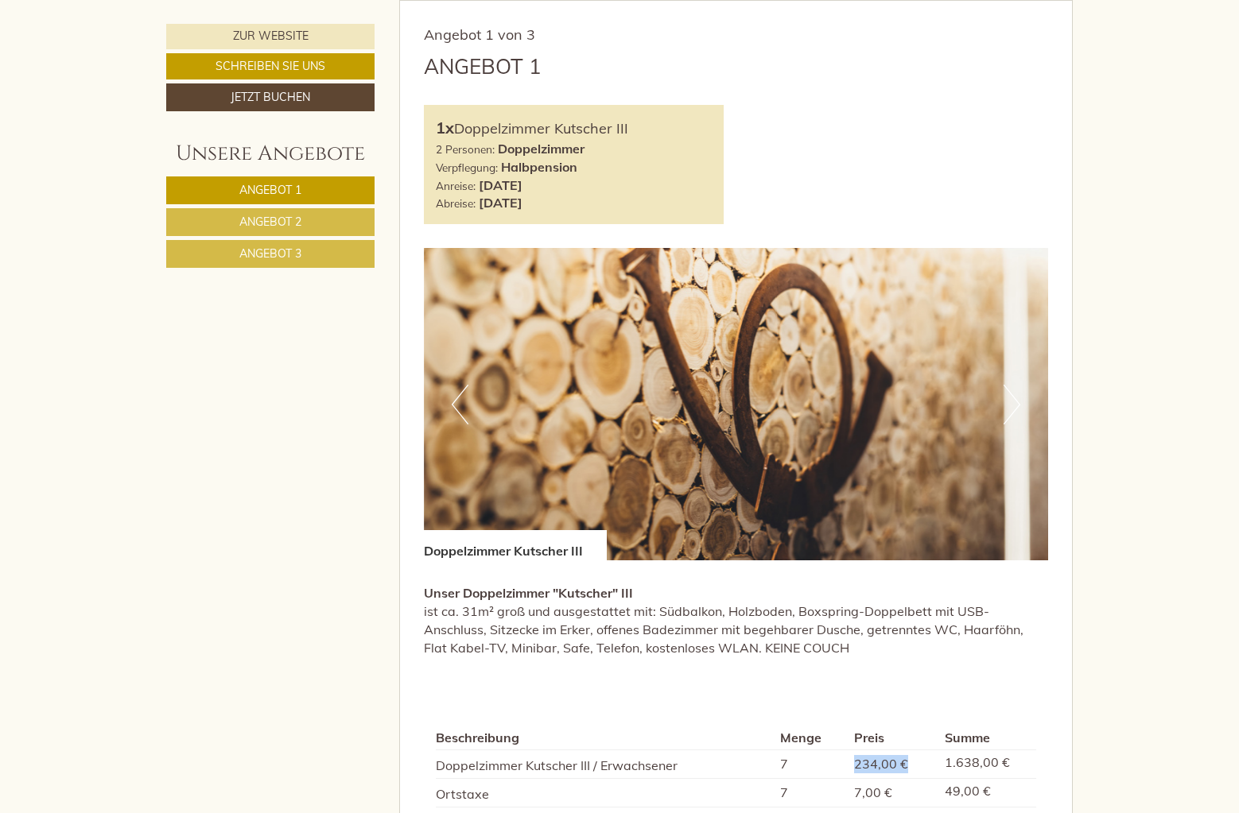
click at [1007, 400] on button "Next" at bounding box center [1012, 405] width 17 height 40
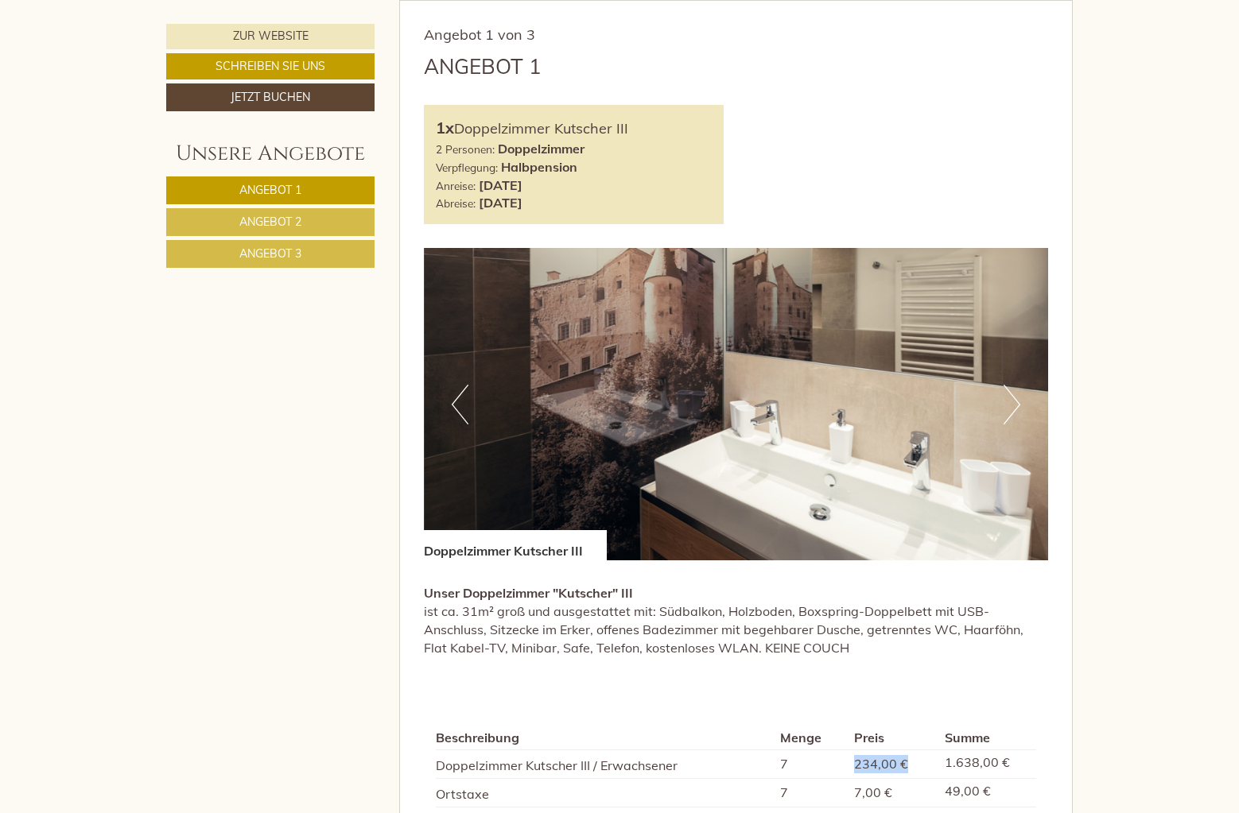
click at [1007, 400] on button "Next" at bounding box center [1012, 405] width 17 height 40
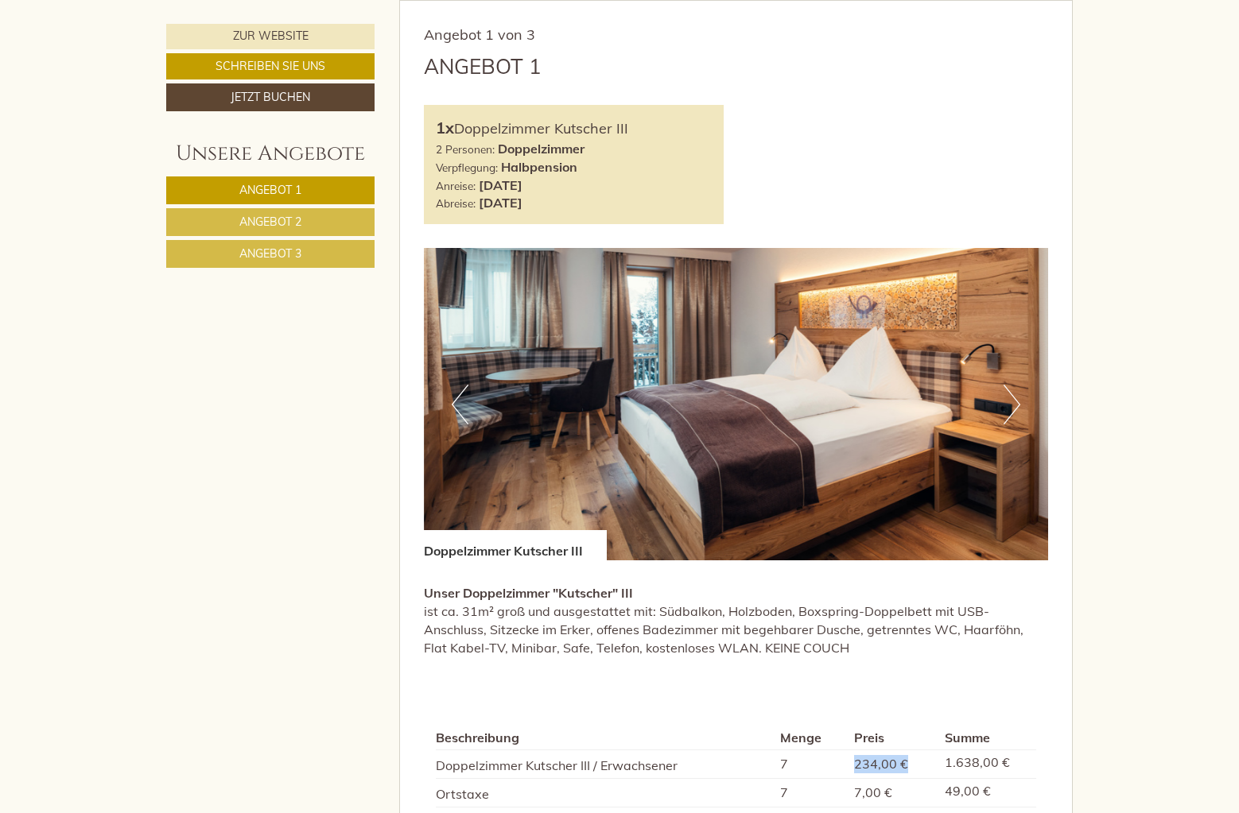
click at [1007, 400] on button "Next" at bounding box center [1012, 405] width 17 height 40
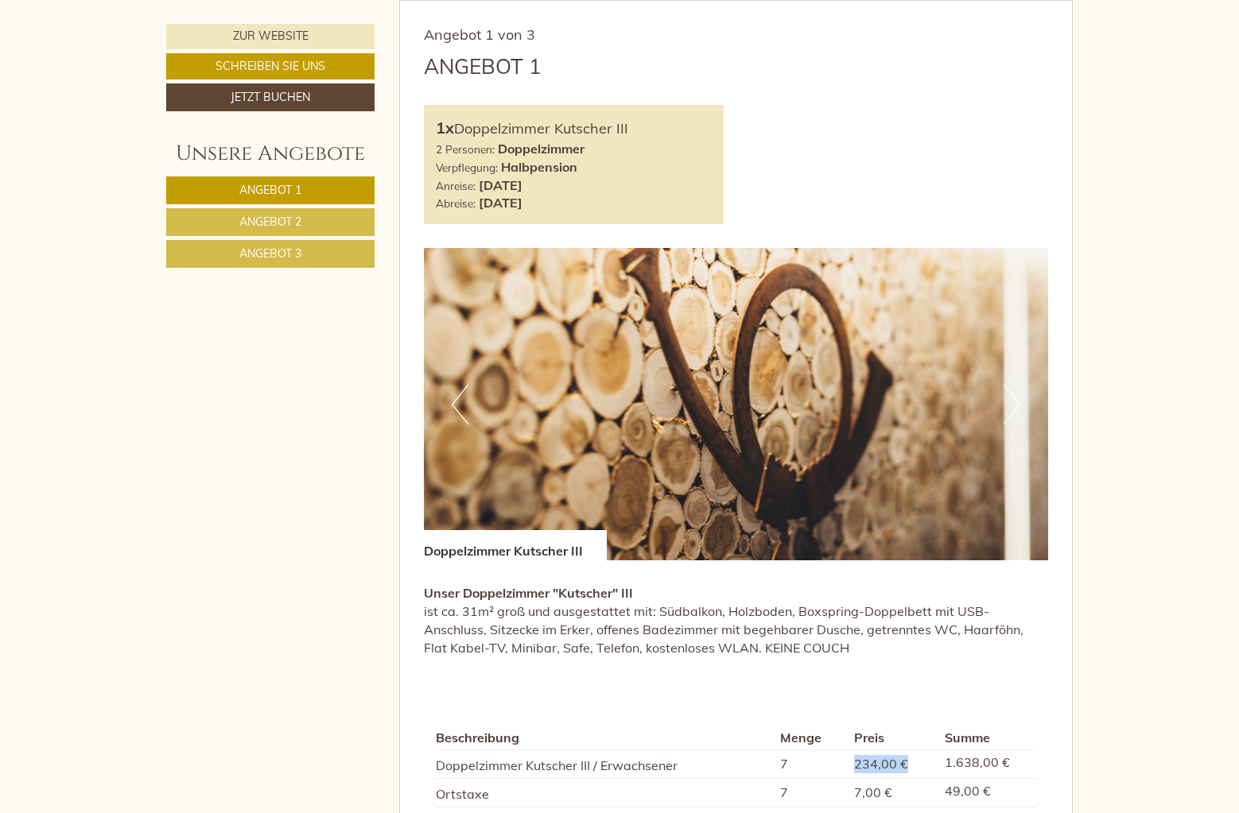
click at [1004, 402] on button "Next" at bounding box center [1012, 405] width 17 height 40
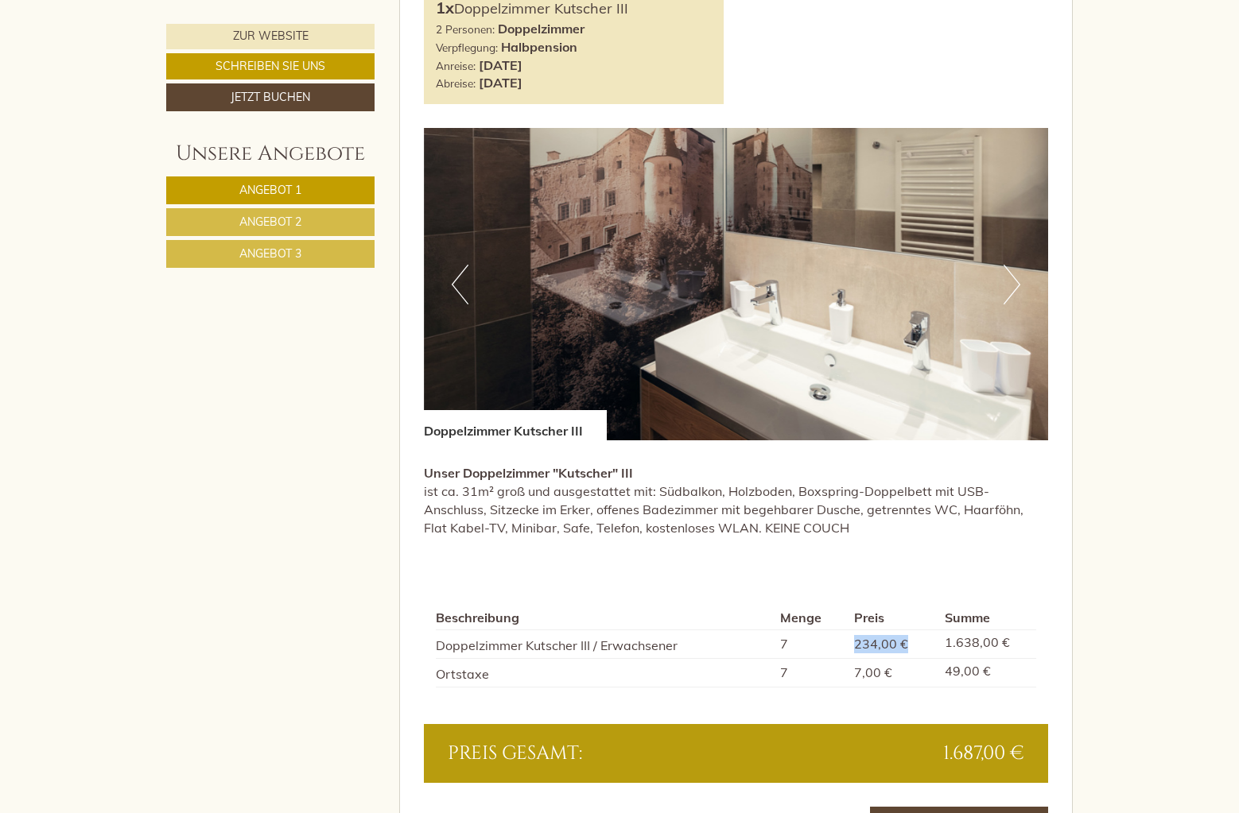
scroll to position [1000, 0]
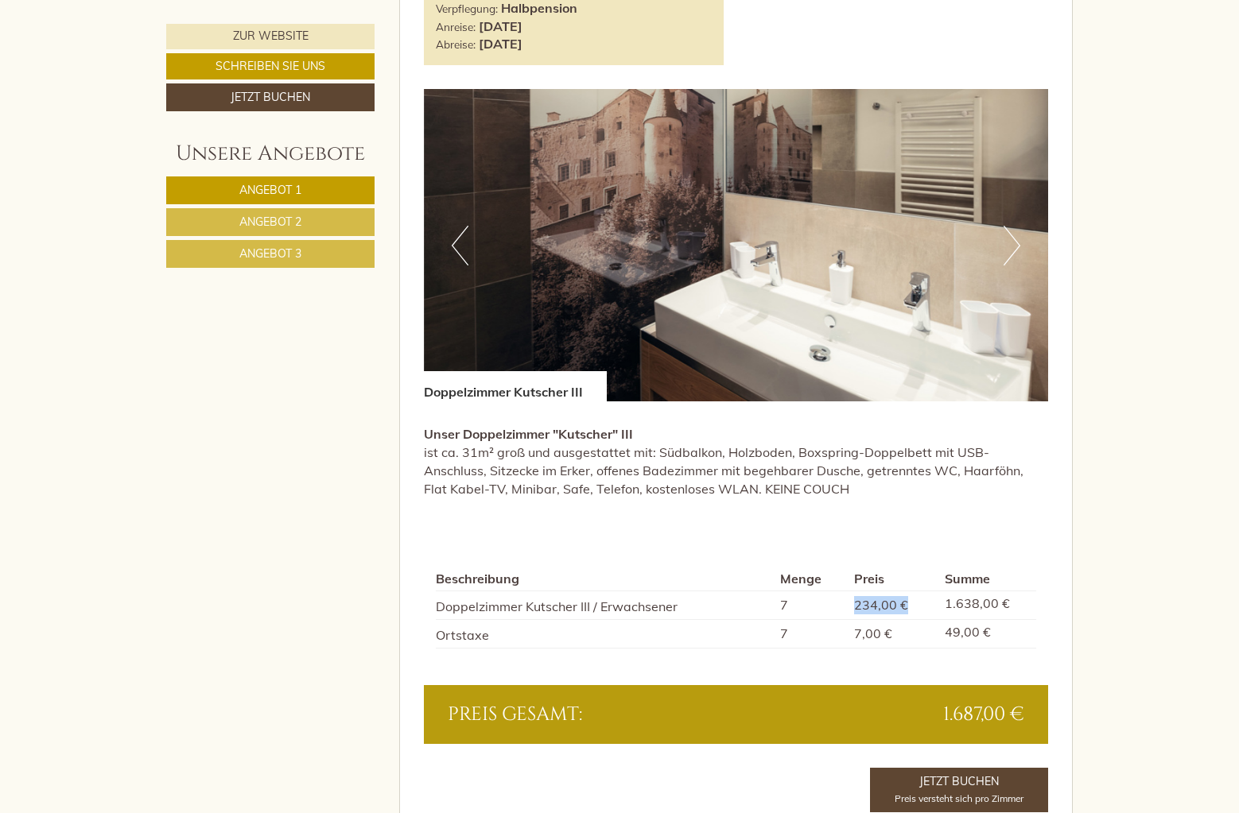
click at [288, 258] on span "Angebot 3" at bounding box center [270, 254] width 62 height 14
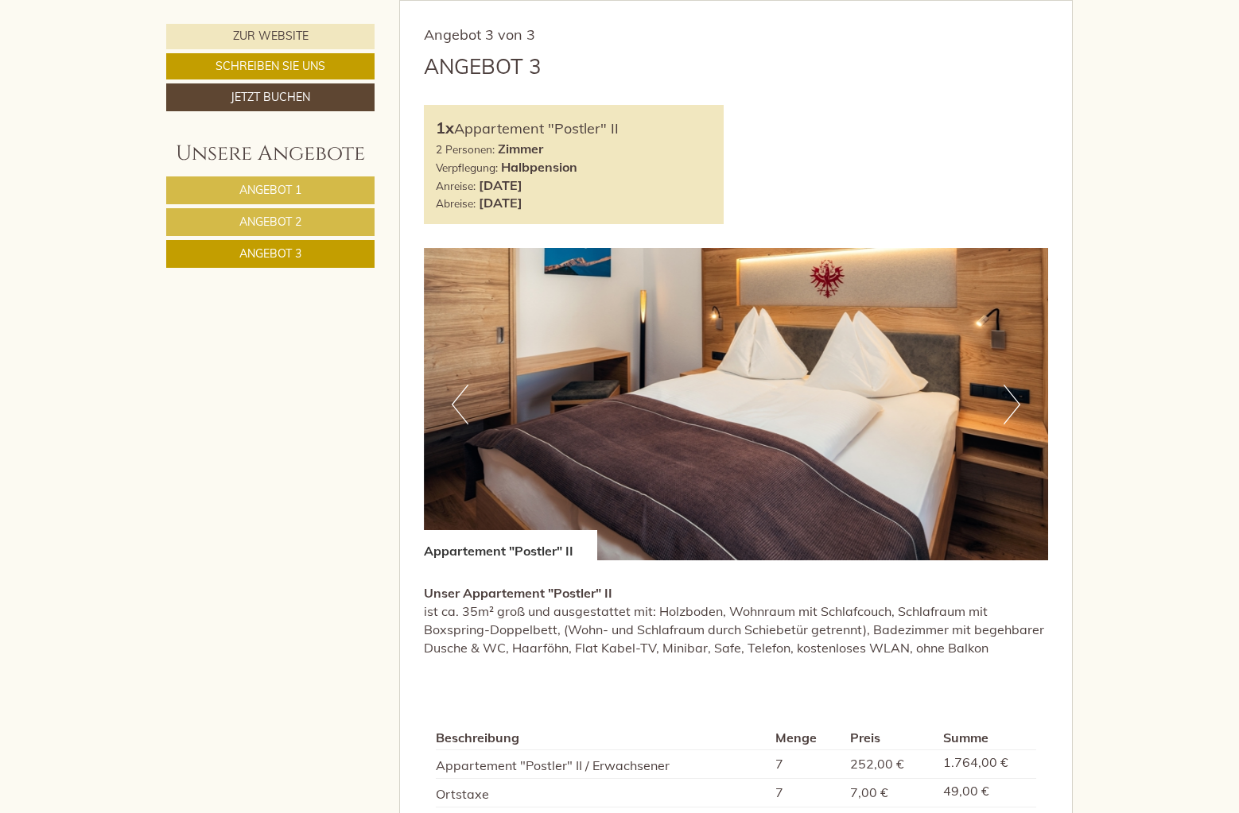
click at [289, 220] on span "Angebot 2" at bounding box center [270, 222] width 62 height 14
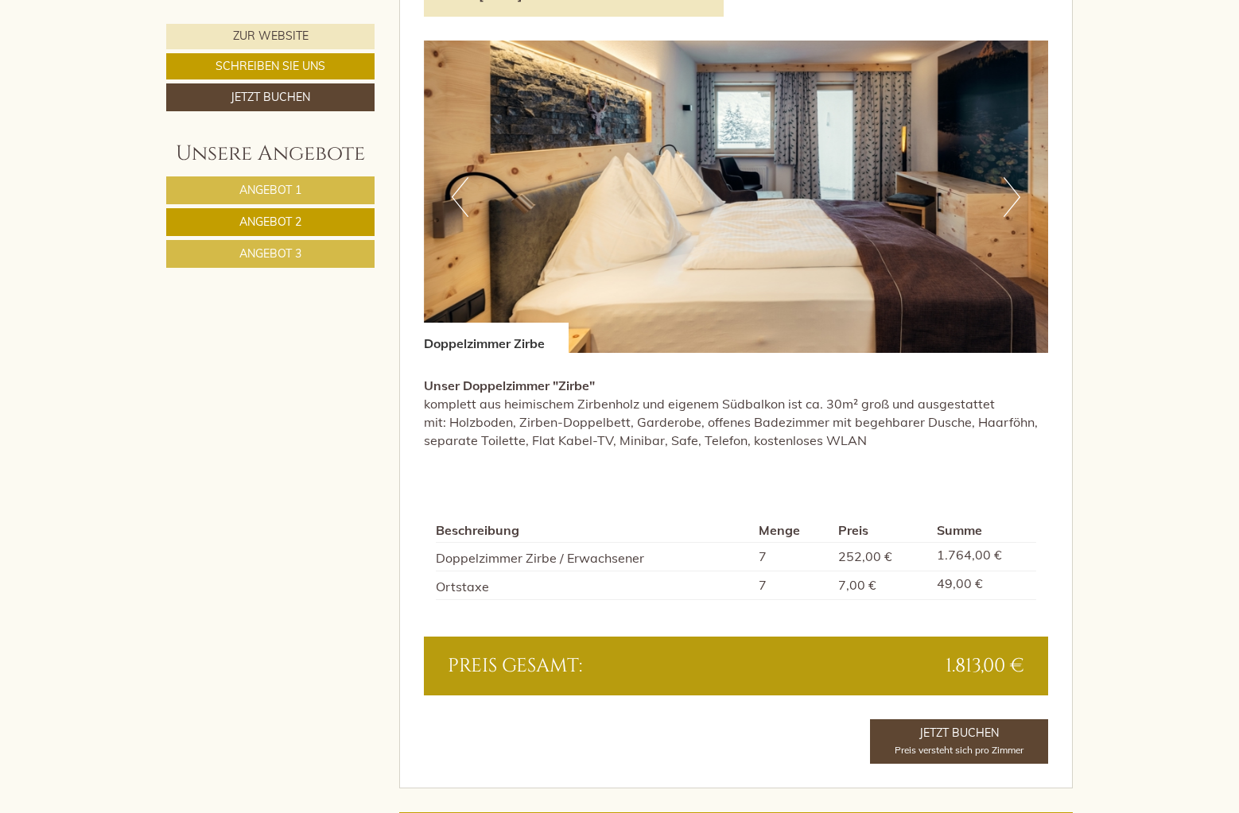
scroll to position [1159, 0]
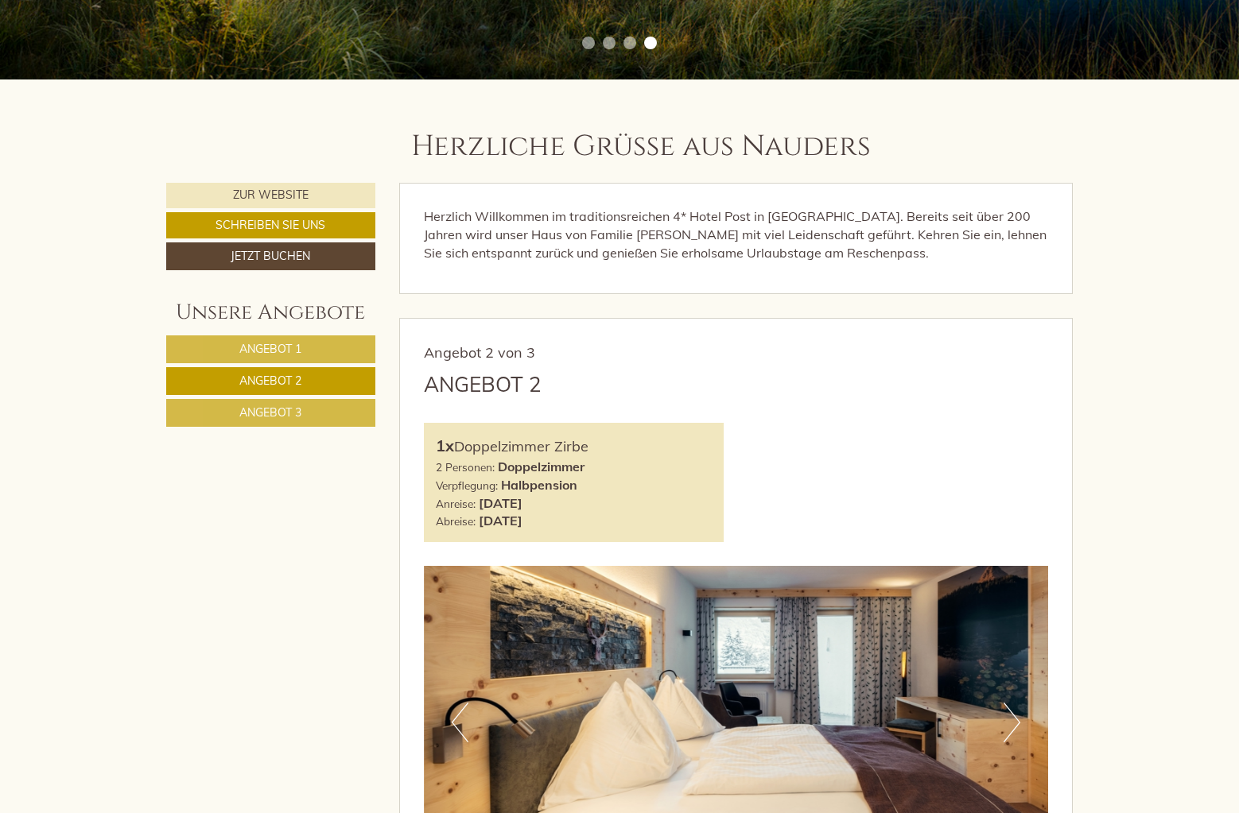
click at [282, 349] on span "Angebot 1" at bounding box center [270, 349] width 62 height 14
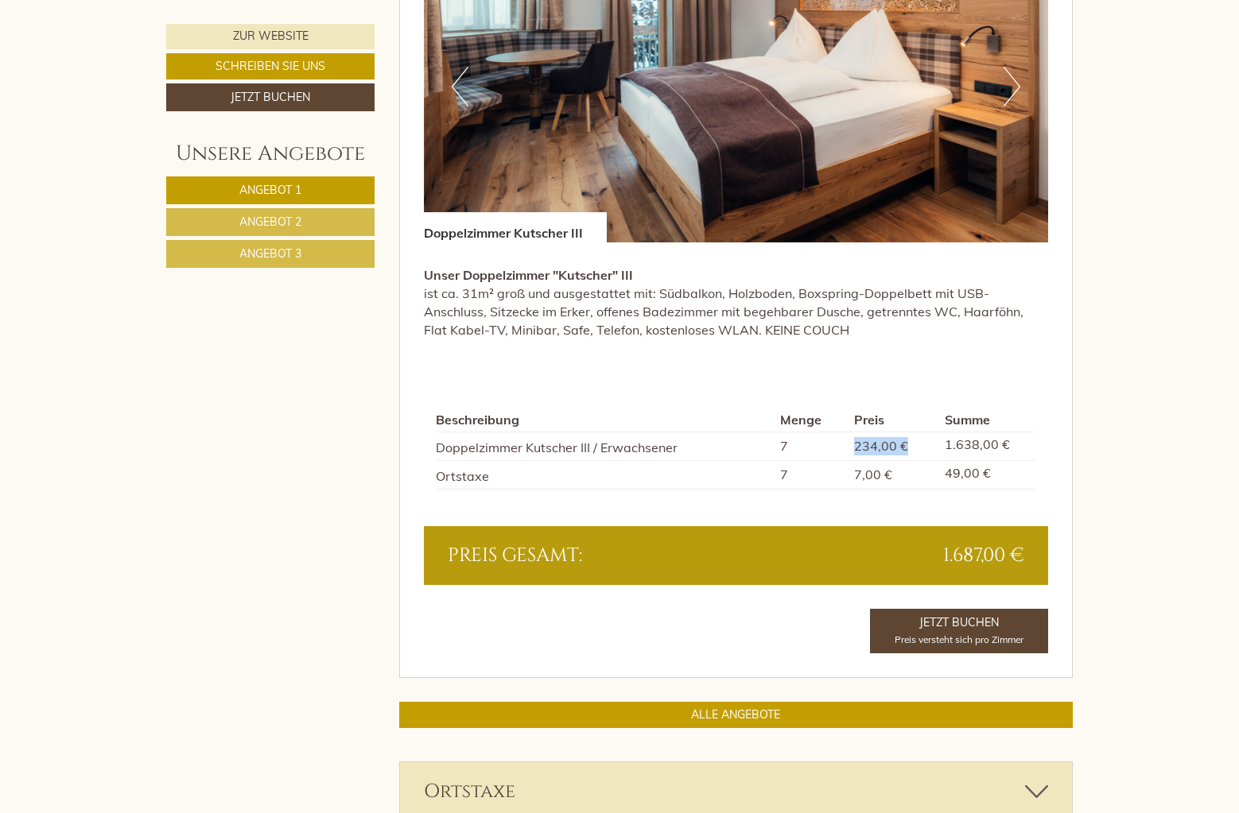
click at [301, 220] on span "Angebot 2" at bounding box center [270, 222] width 62 height 14
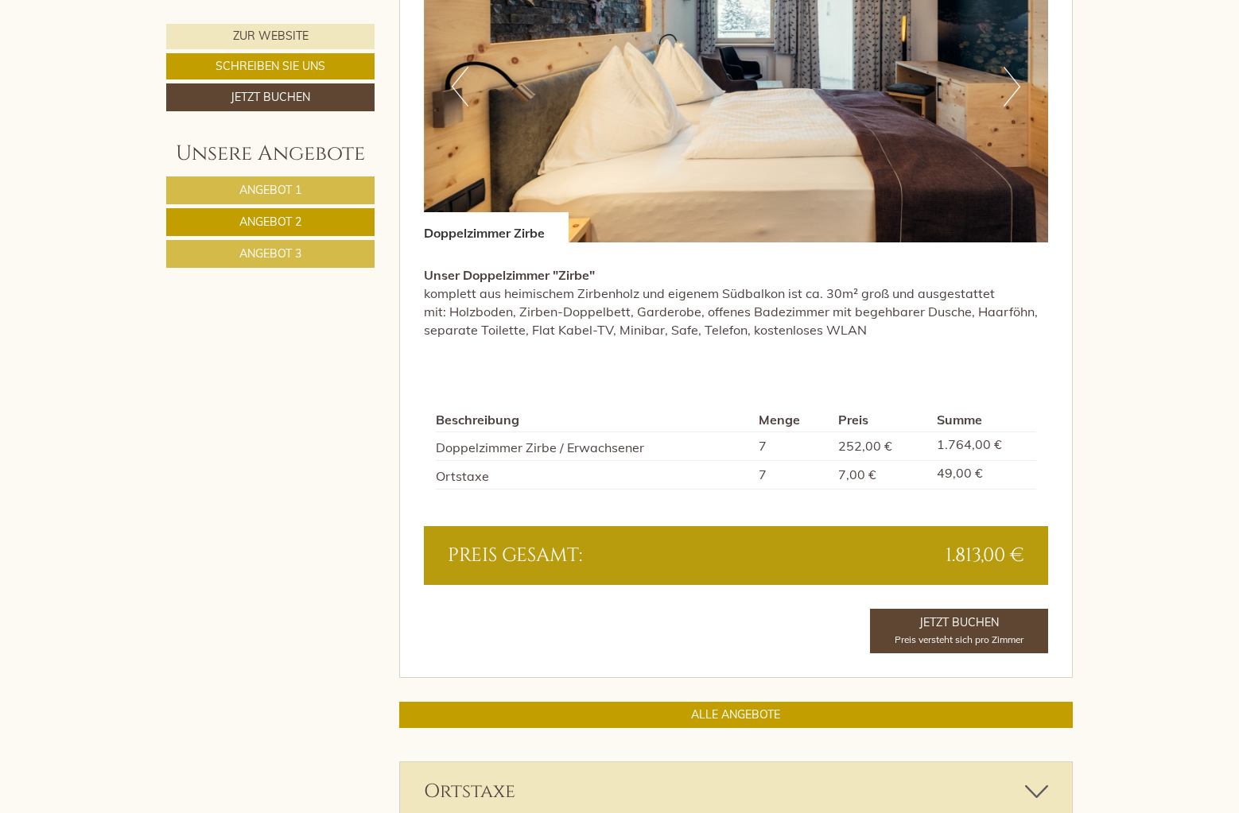
scroll to position [841, 0]
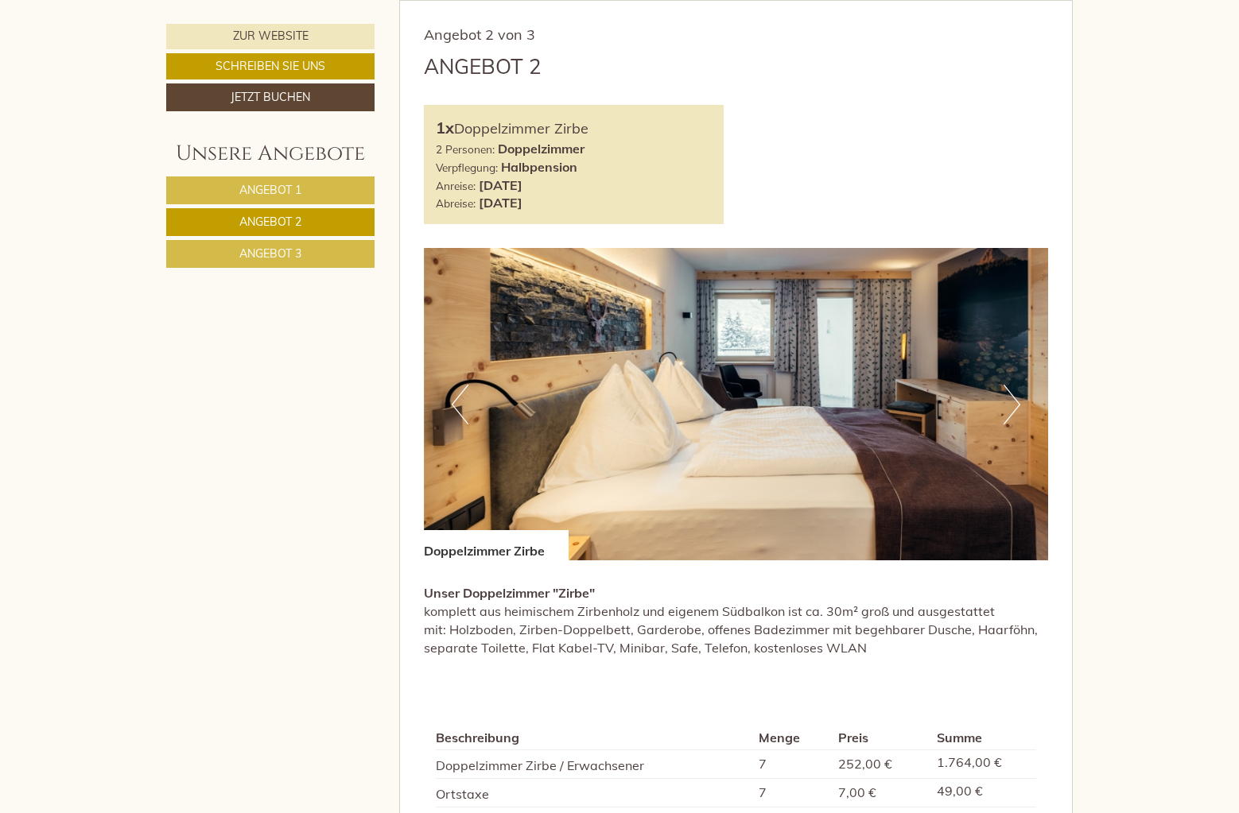
click at [280, 189] on span "Angebot 1" at bounding box center [270, 190] width 62 height 14
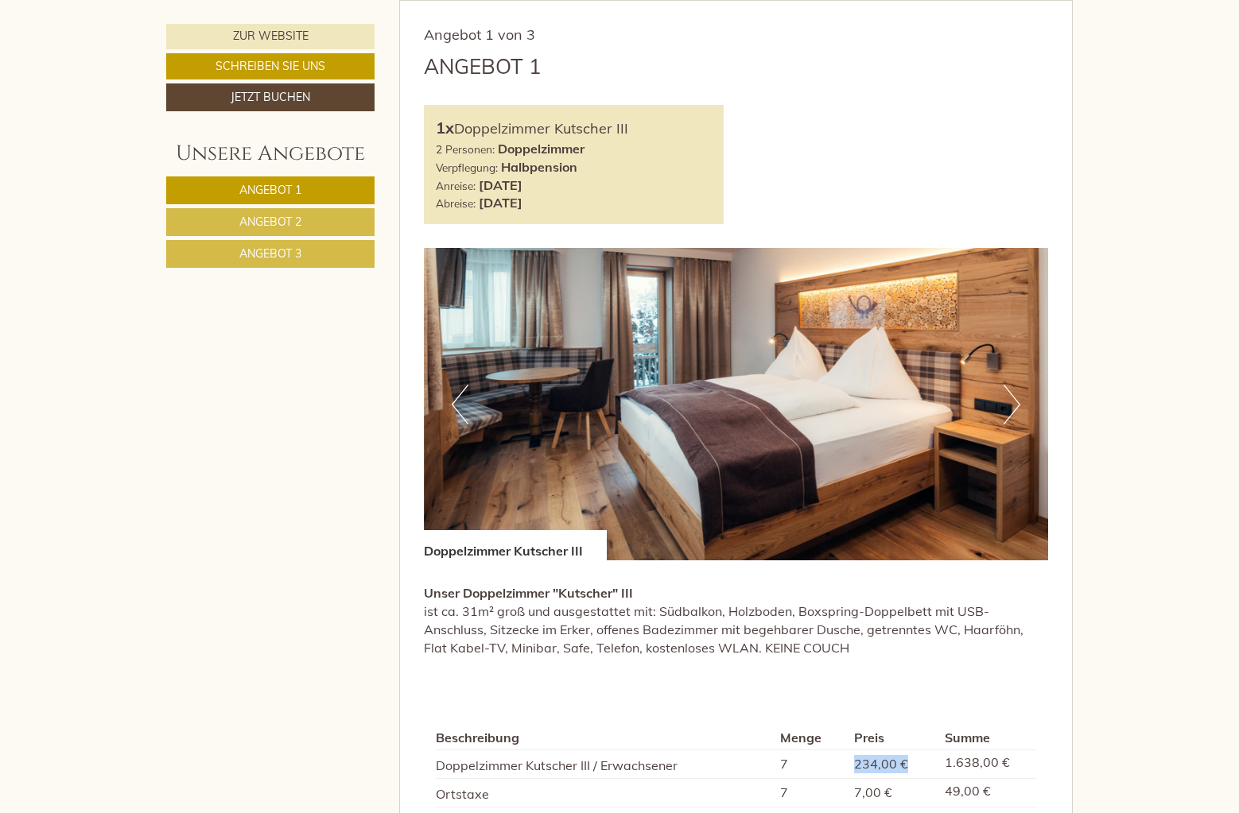
click at [274, 216] on span "Angebot 2" at bounding box center [270, 222] width 62 height 14
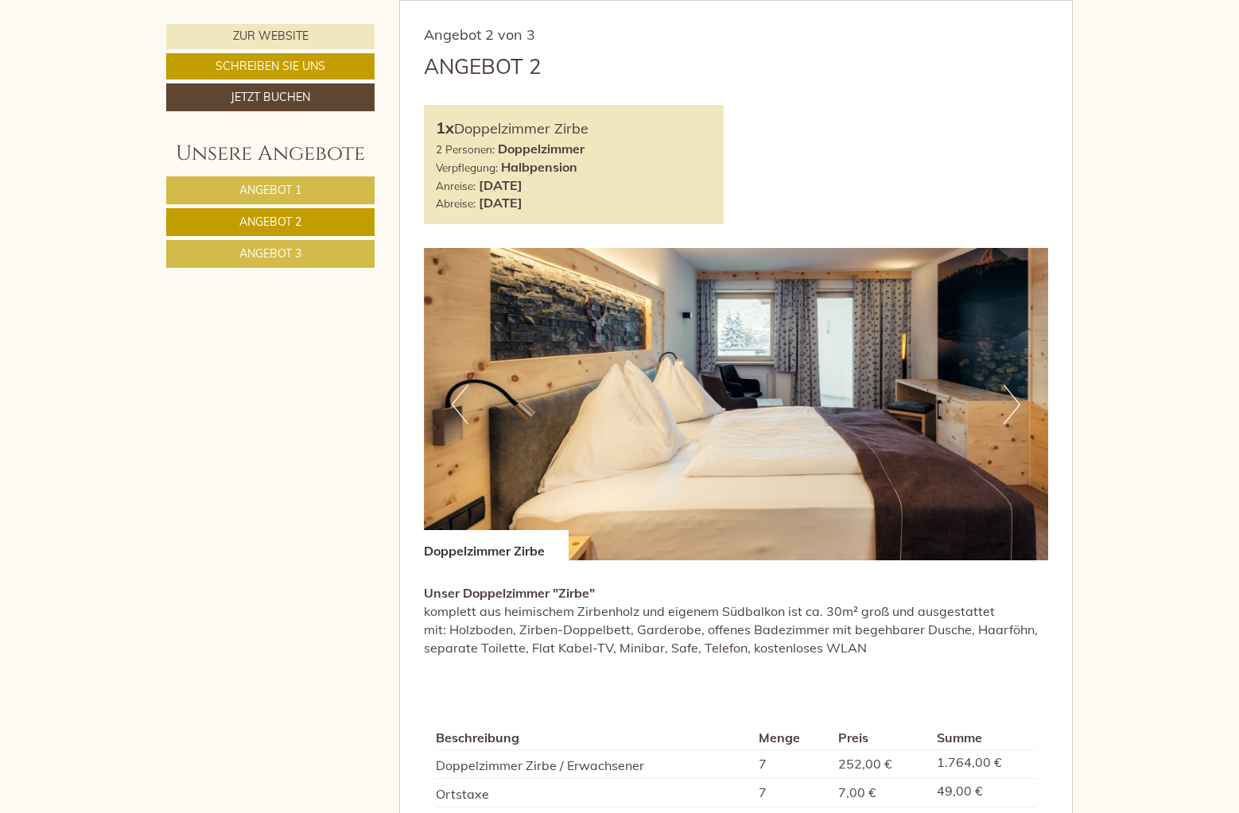
click at [291, 189] on span "Angebot 1" at bounding box center [270, 190] width 62 height 14
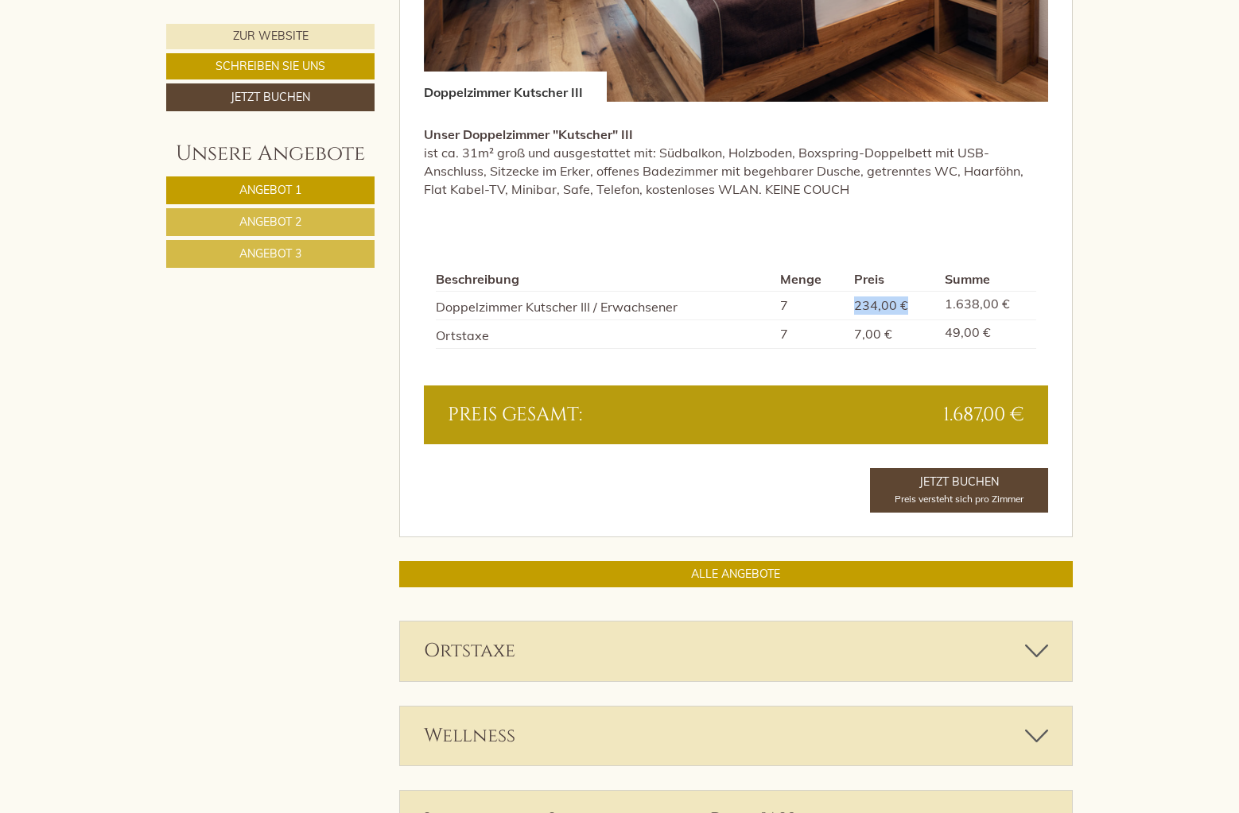
scroll to position [1318, 0]
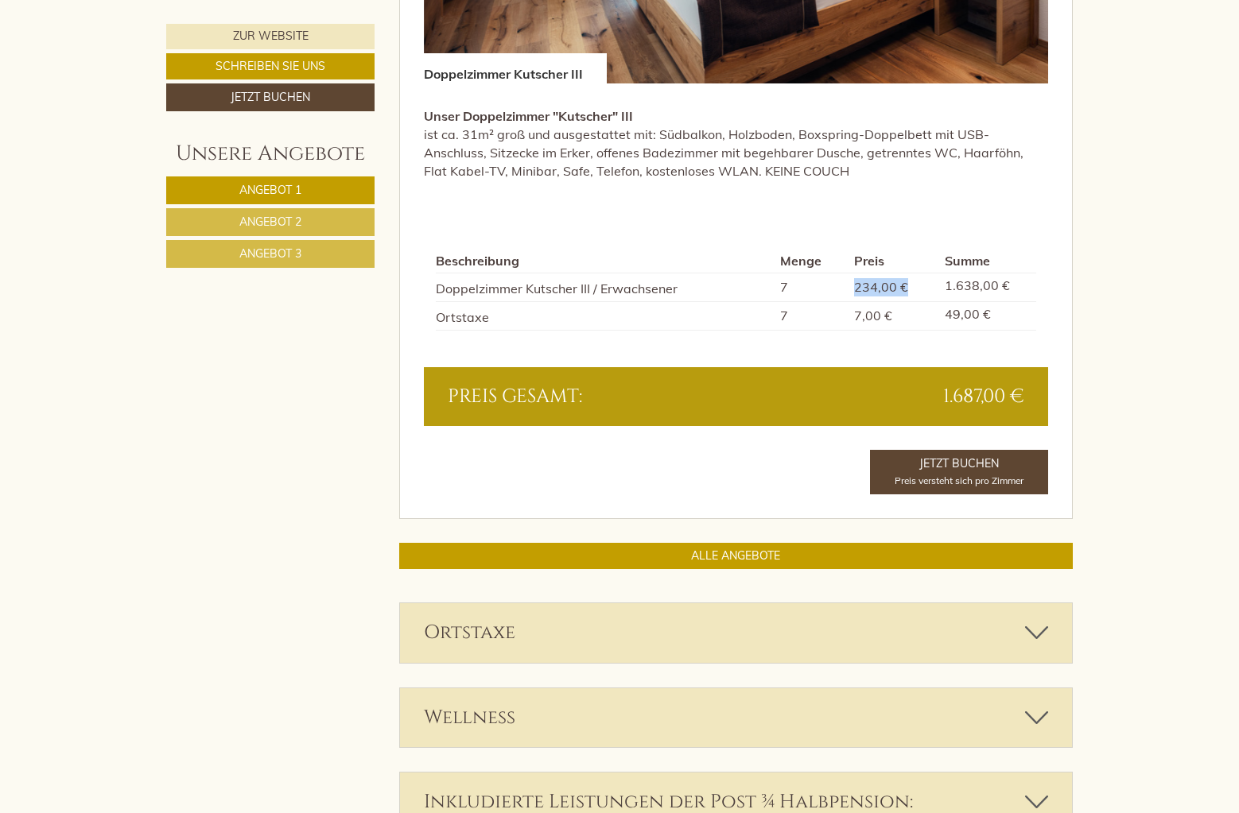
click at [280, 220] on span "Angebot 2" at bounding box center [270, 222] width 62 height 14
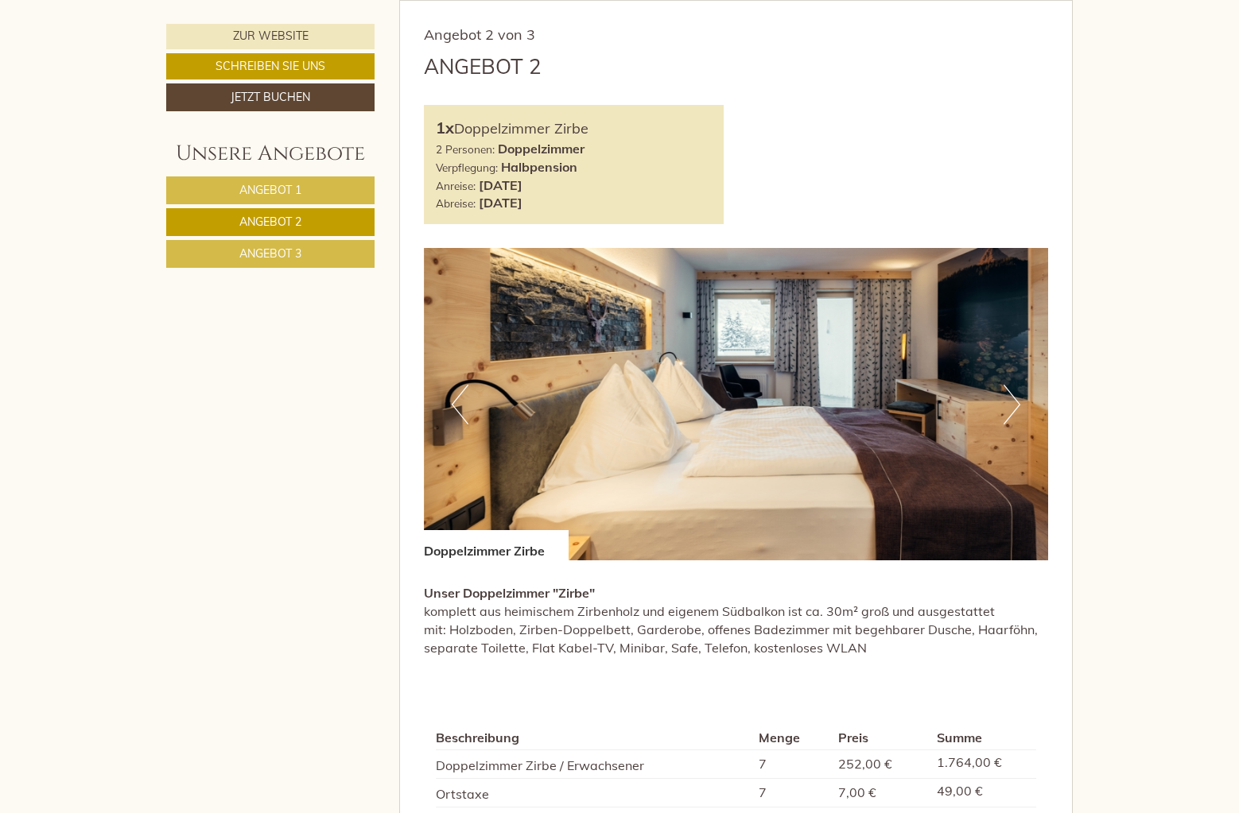
click at [272, 188] on span "Angebot 1" at bounding box center [270, 190] width 62 height 14
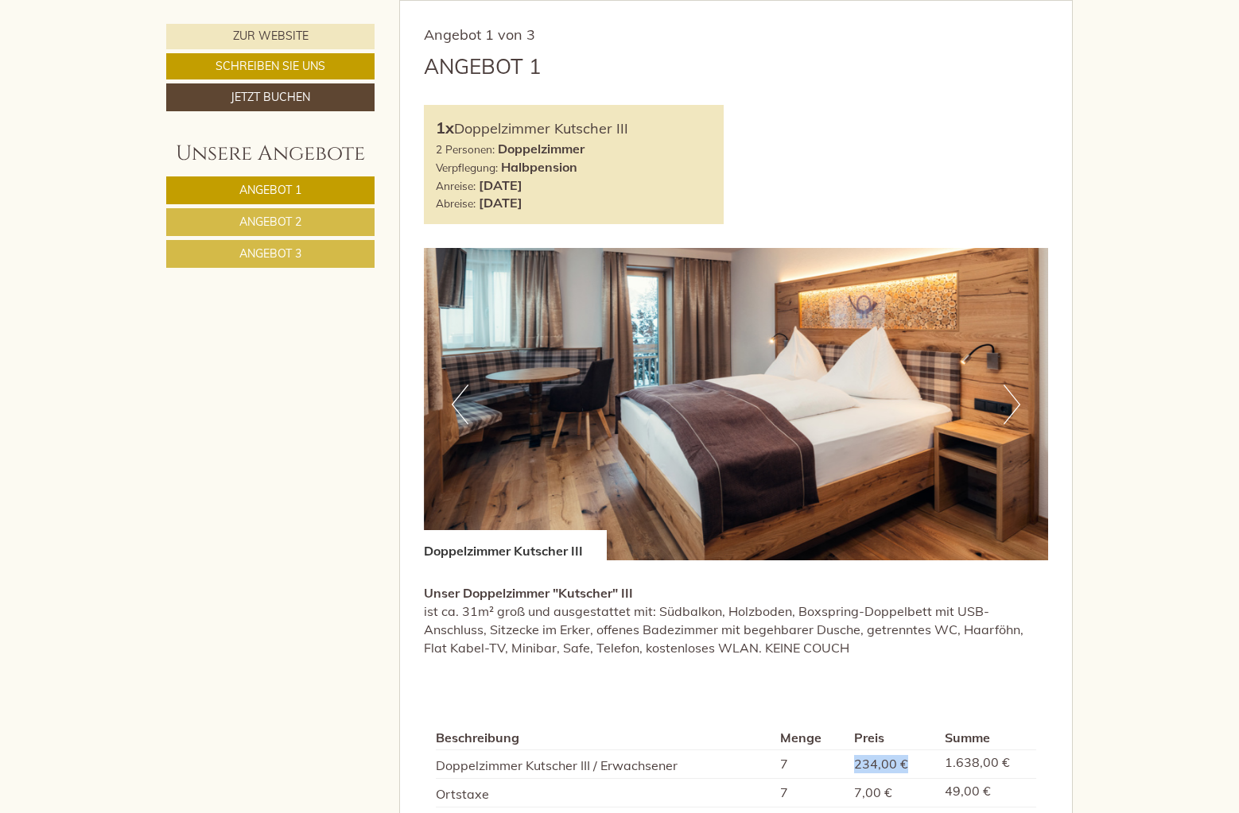
click at [284, 248] on span "Angebot 3" at bounding box center [270, 254] width 62 height 14
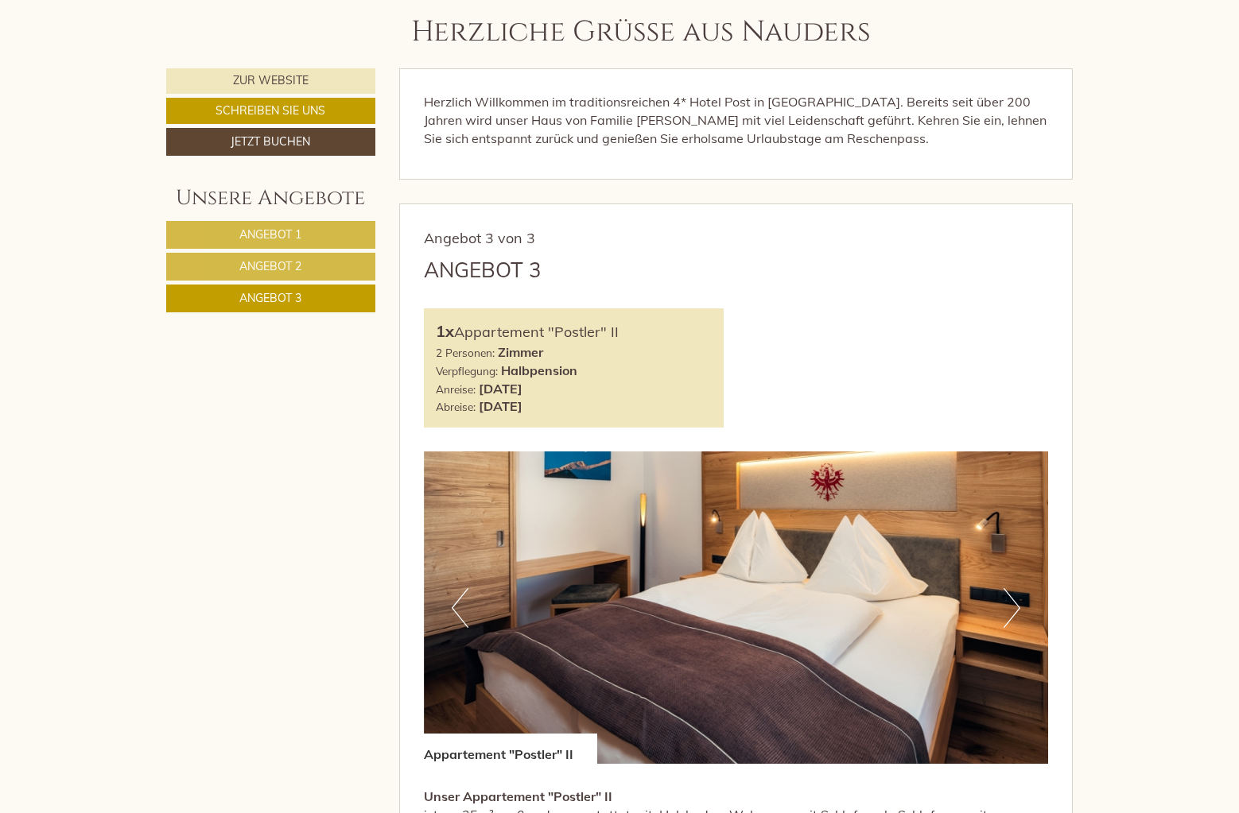
scroll to position [636, 0]
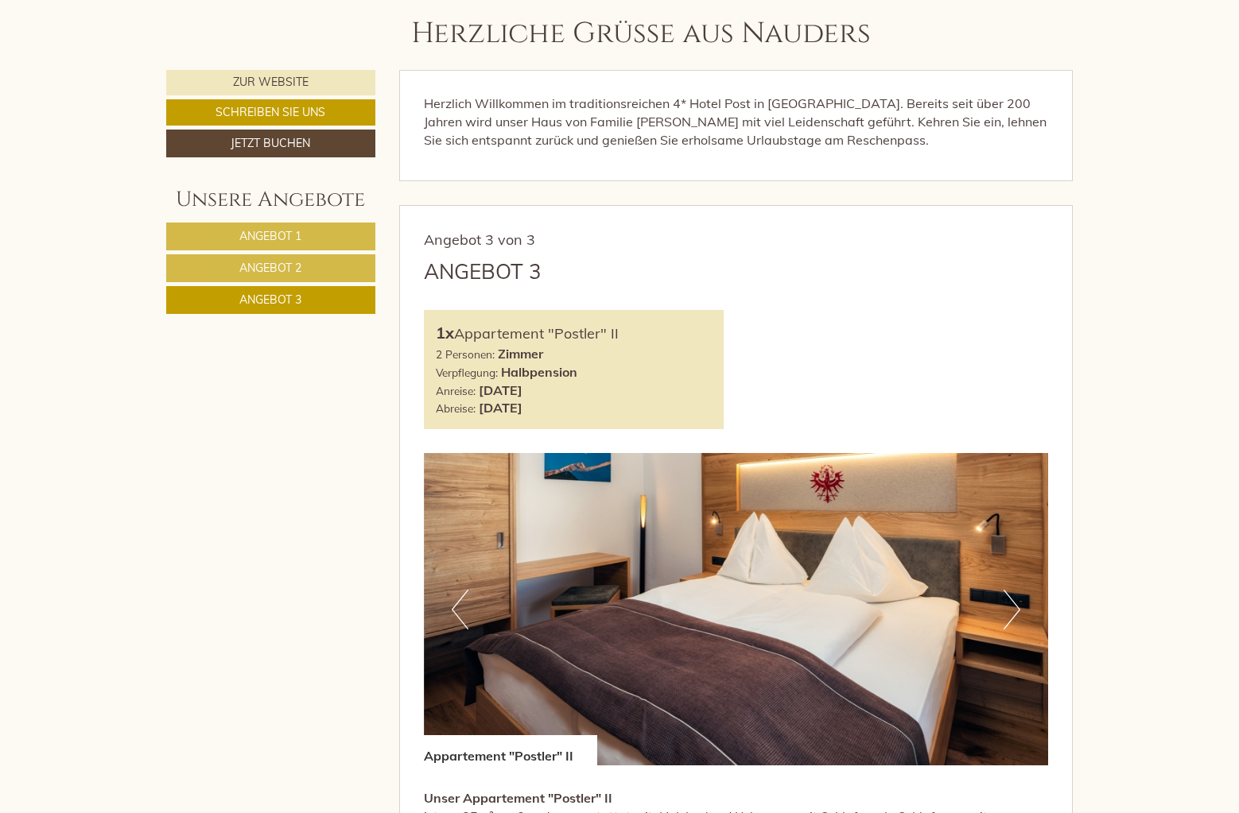
click at [274, 302] on span "Angebot 3" at bounding box center [270, 300] width 62 height 14
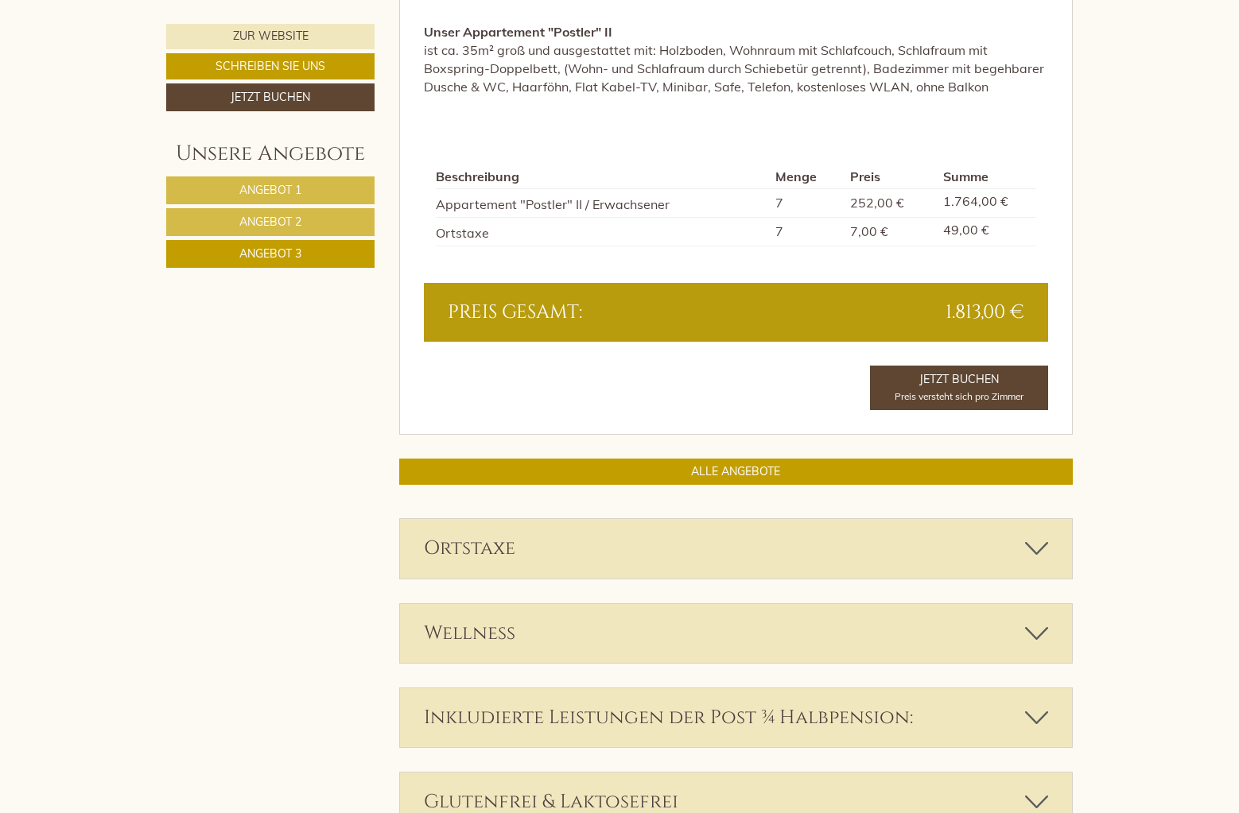
scroll to position [1239, 0]
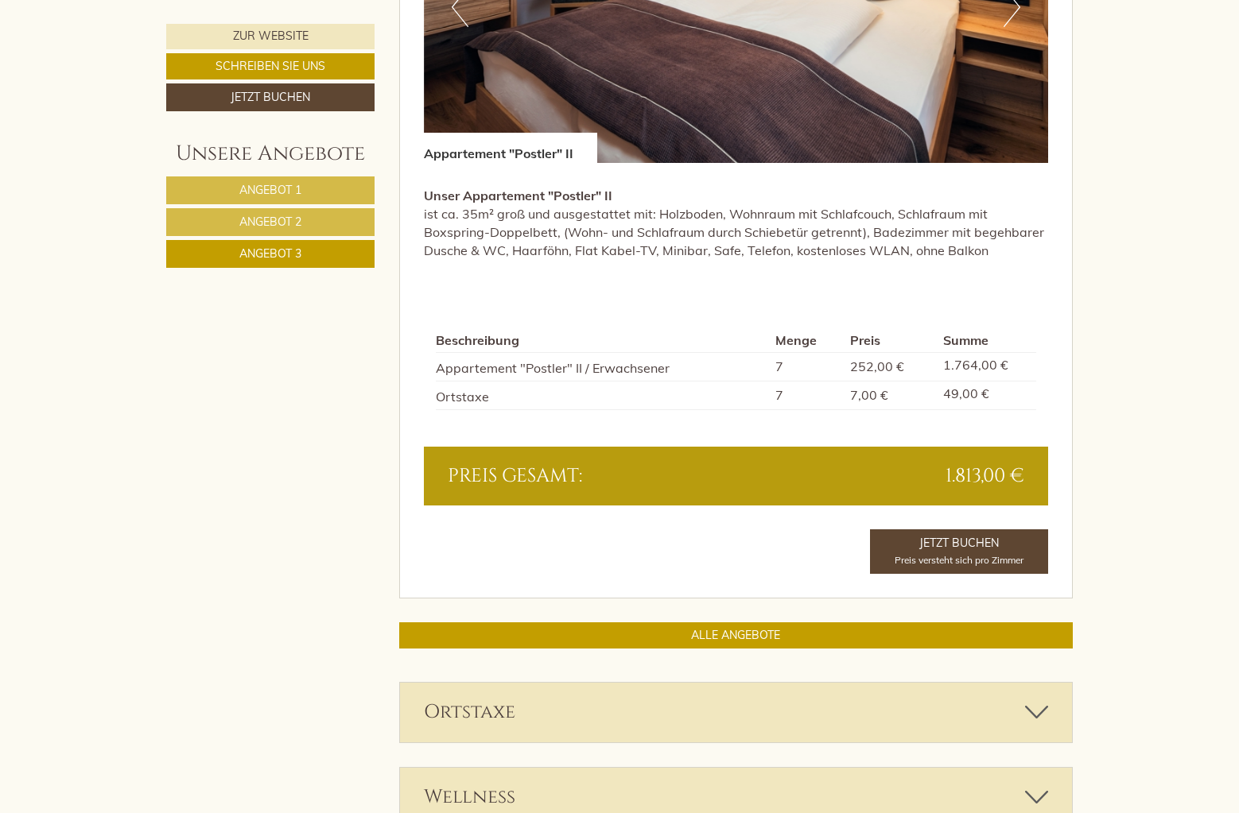
click at [279, 217] on span "Angebot 2" at bounding box center [270, 222] width 62 height 14
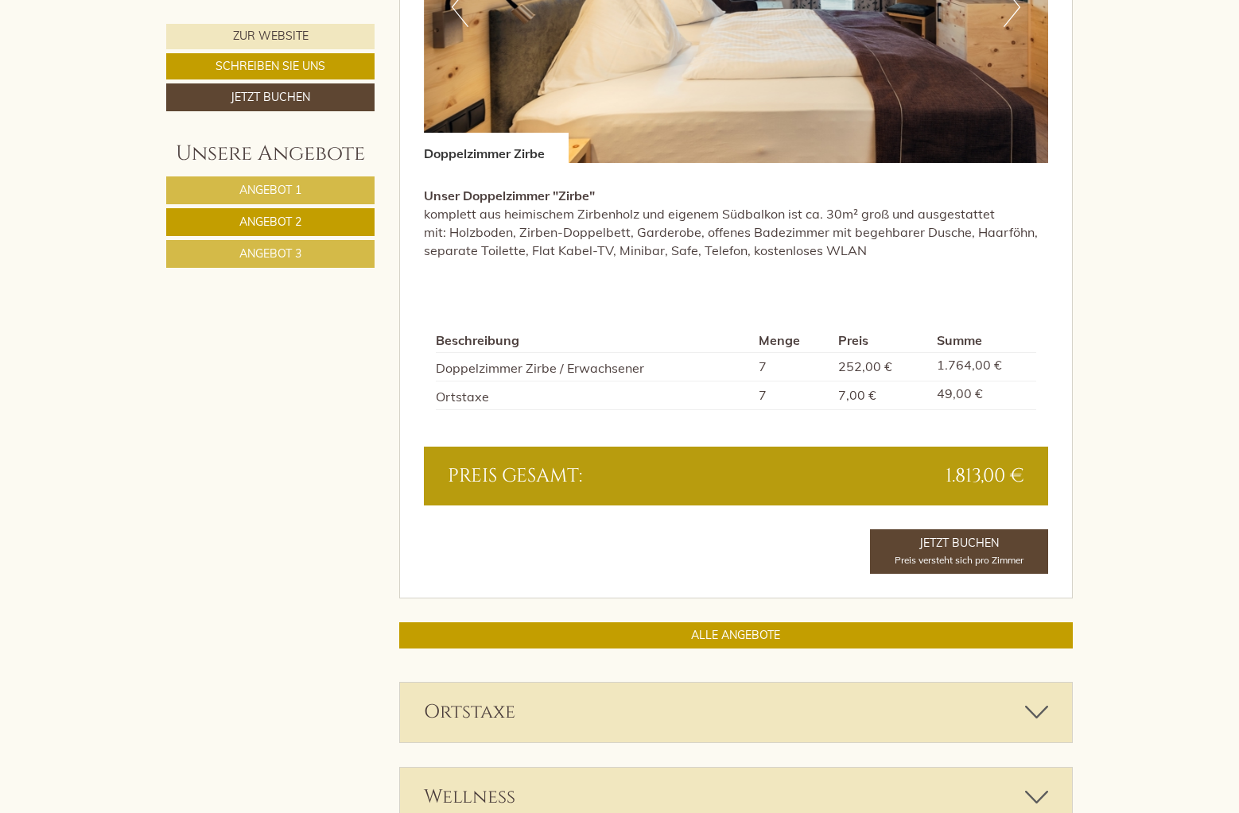
scroll to position [841, 0]
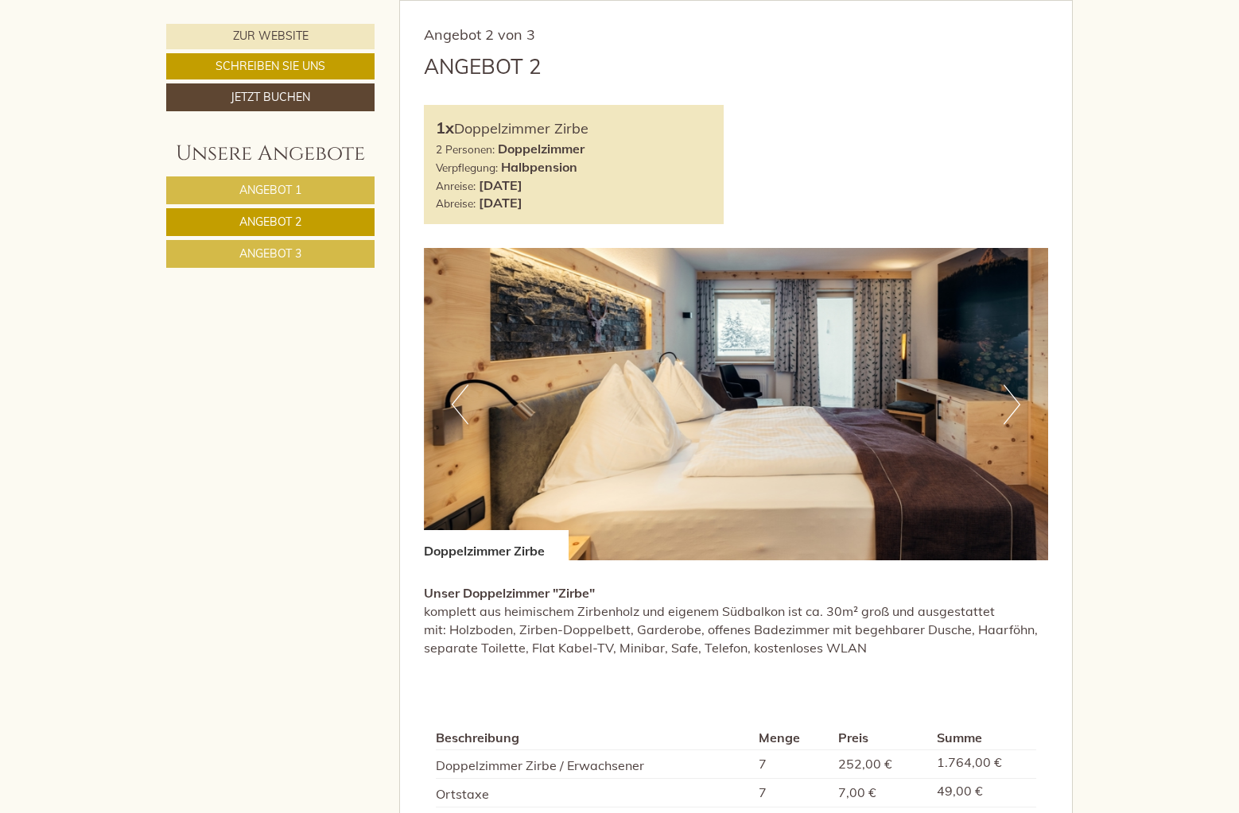
click at [294, 190] on span "Angebot 1" at bounding box center [270, 190] width 62 height 14
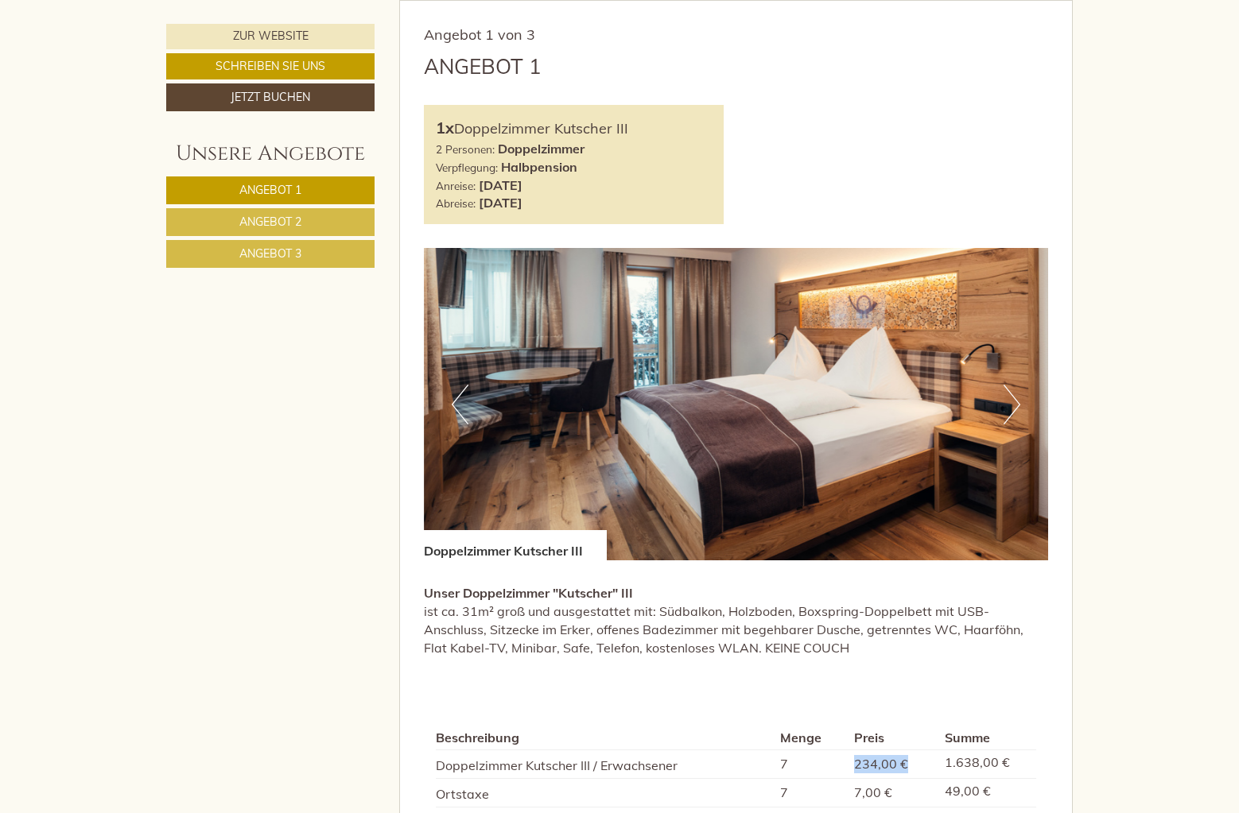
click at [280, 219] on span "Angebot 2" at bounding box center [270, 222] width 62 height 14
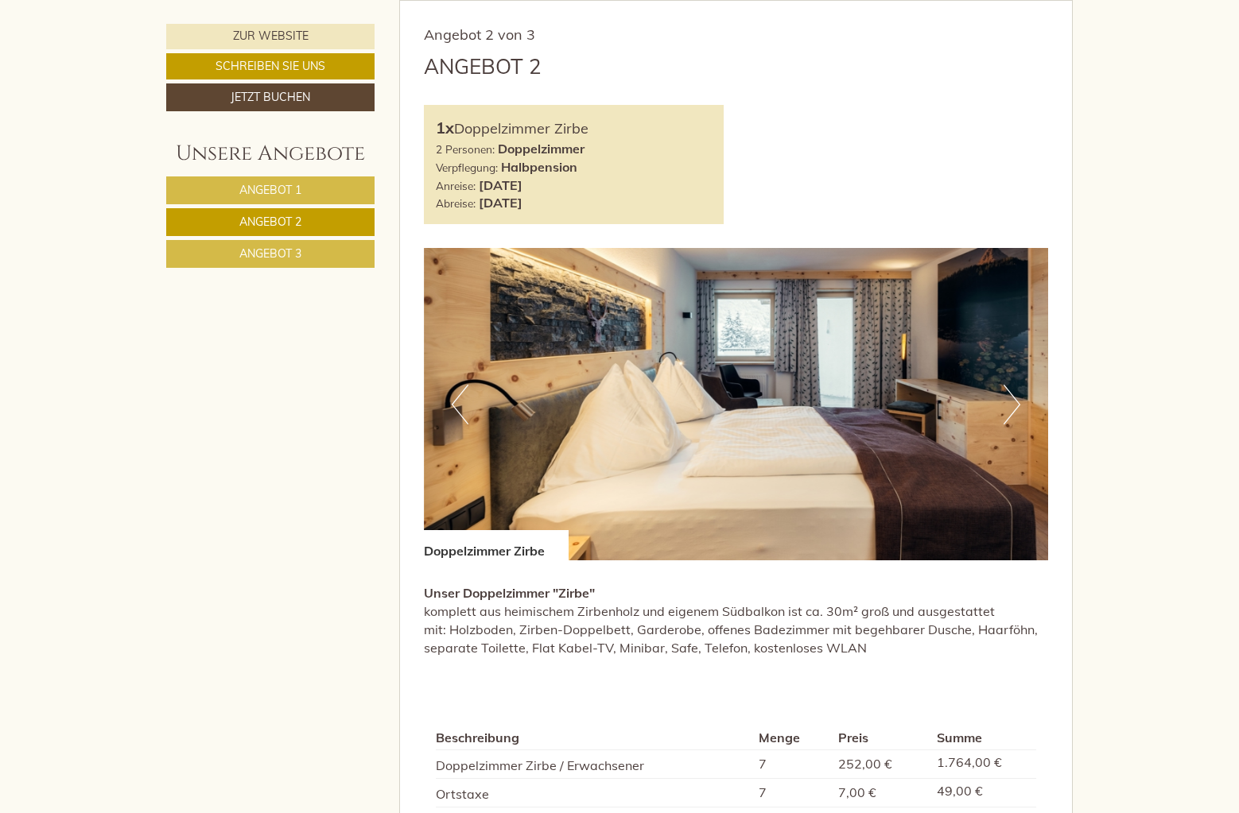
click at [285, 247] on span "Angebot 3" at bounding box center [270, 254] width 62 height 14
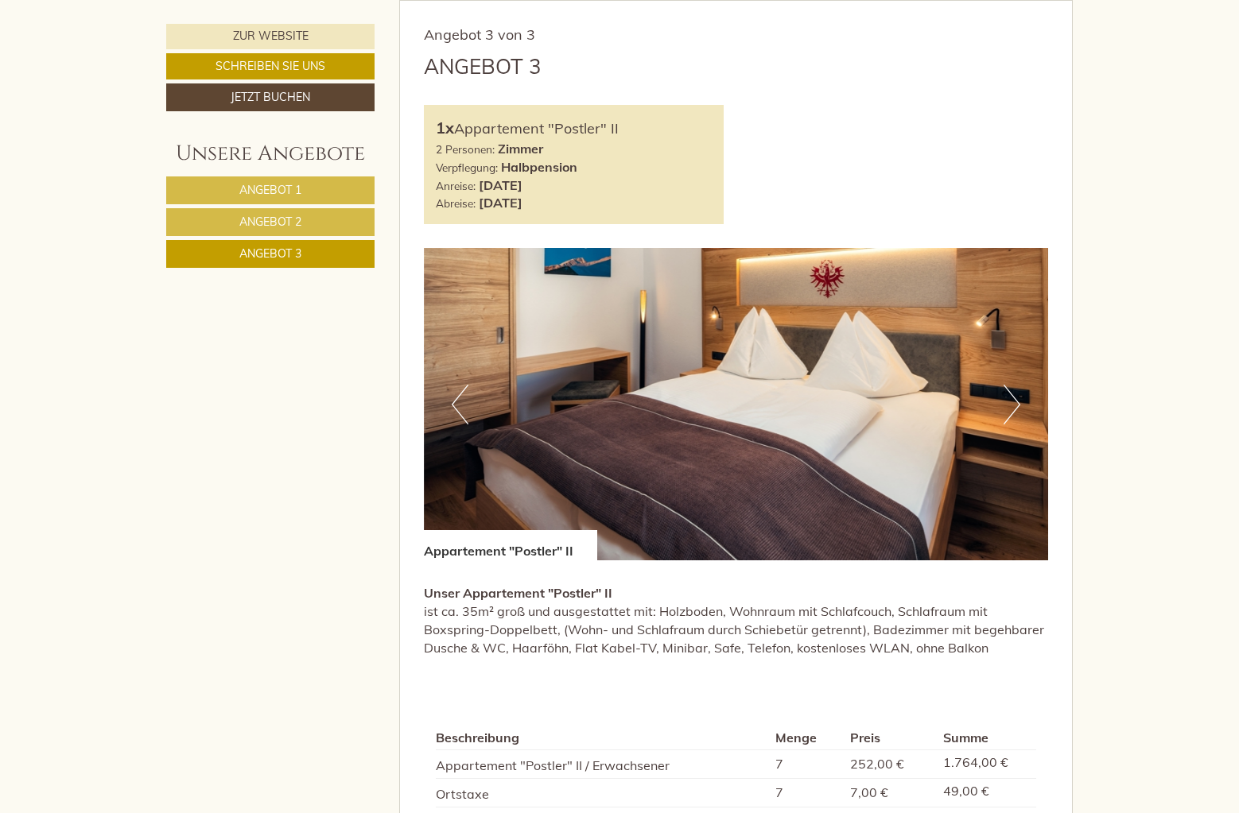
click at [278, 194] on span "Angebot 1" at bounding box center [270, 190] width 62 height 14
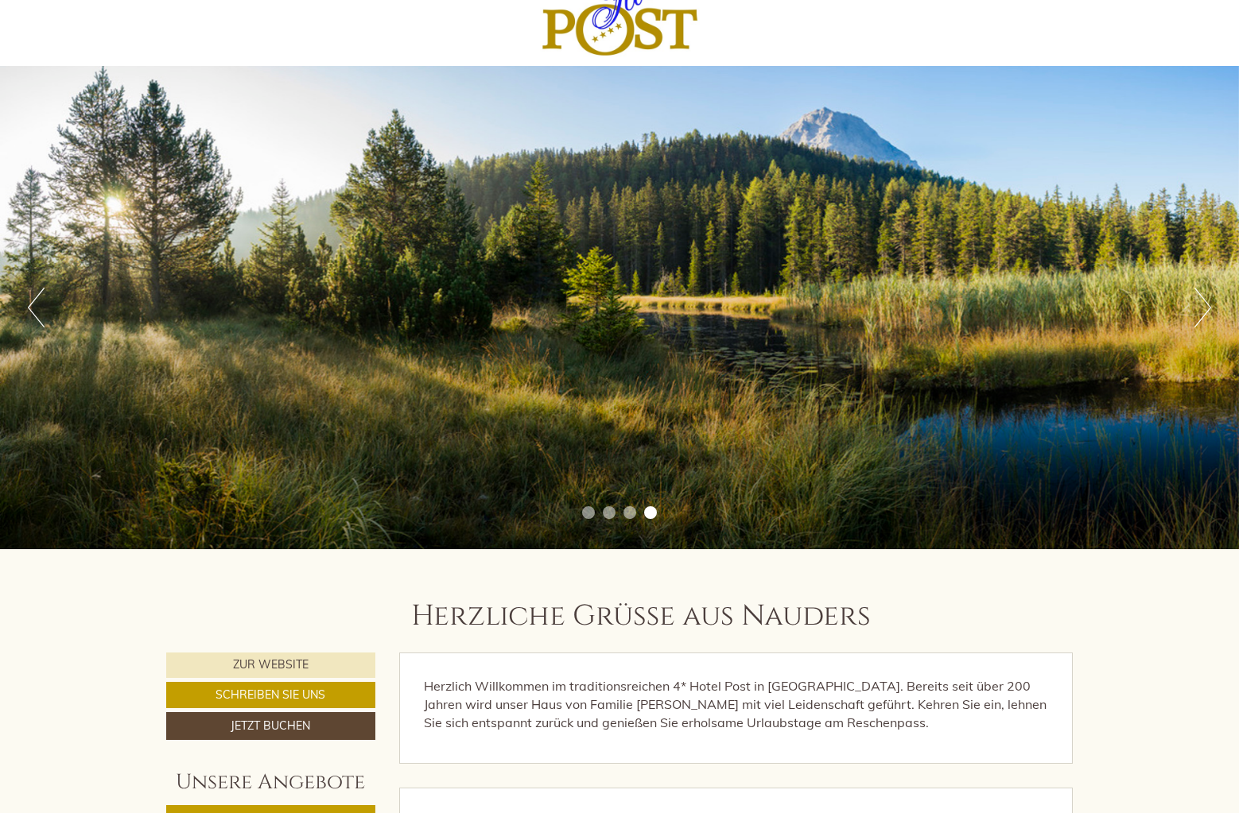
scroll to position [0, 0]
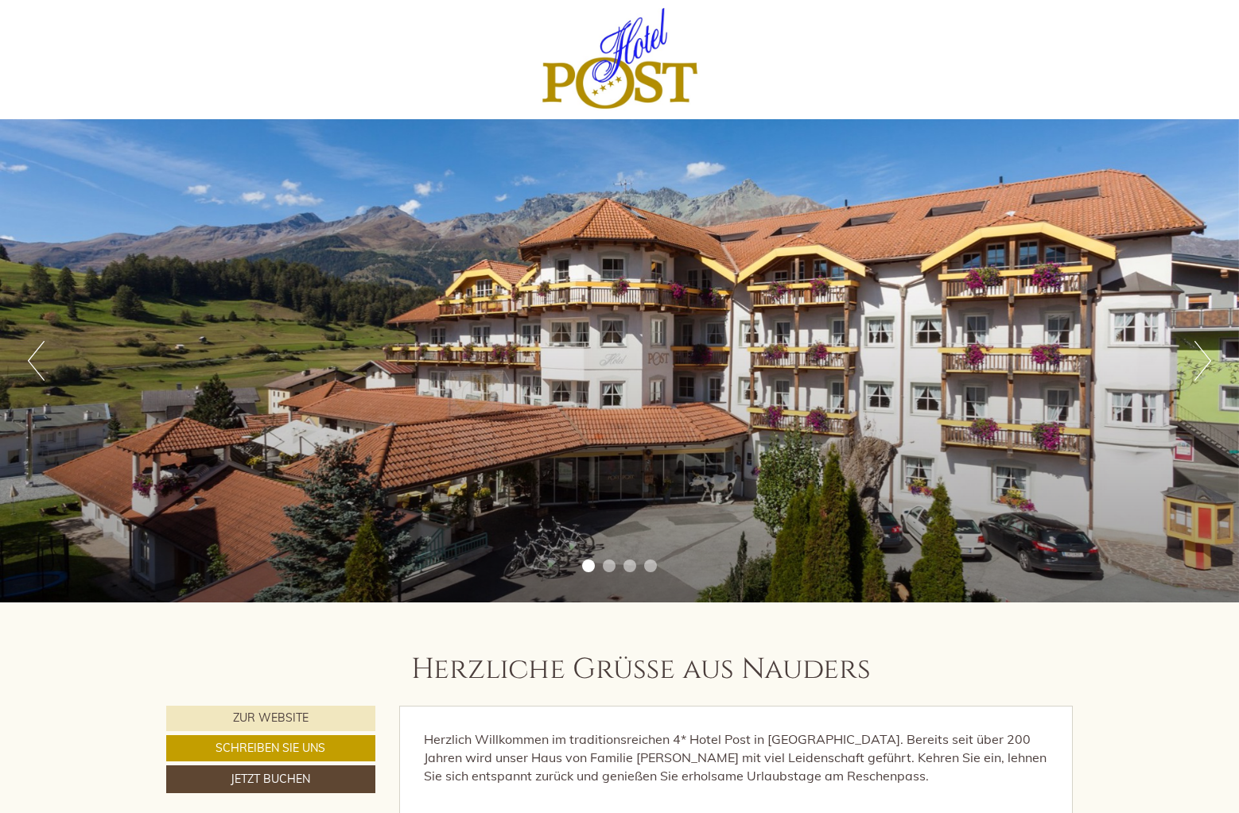
click at [825, 373] on div "Previous Next 1 2 3 4" at bounding box center [619, 360] width 1239 height 483
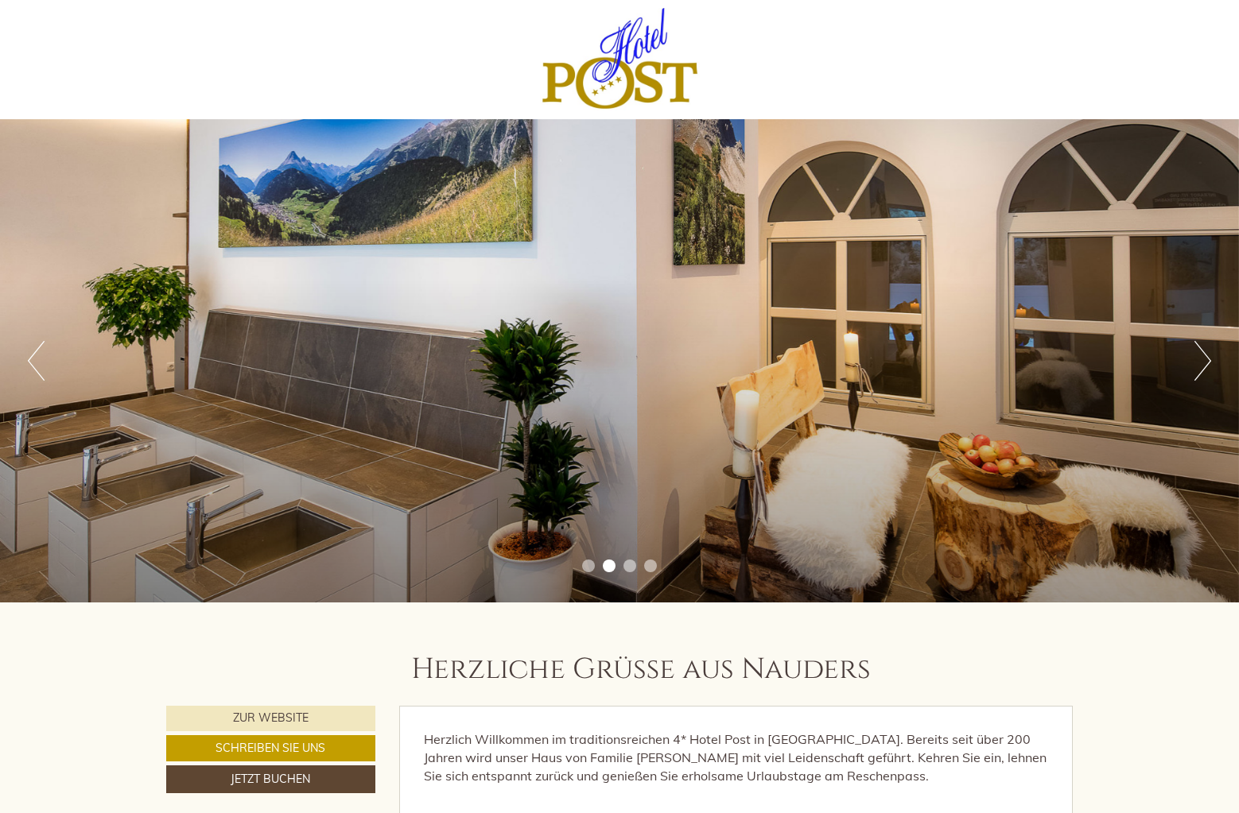
click at [592, 562] on li "1" at bounding box center [588, 566] width 13 height 13
